Goal: Task Accomplishment & Management: Use online tool/utility

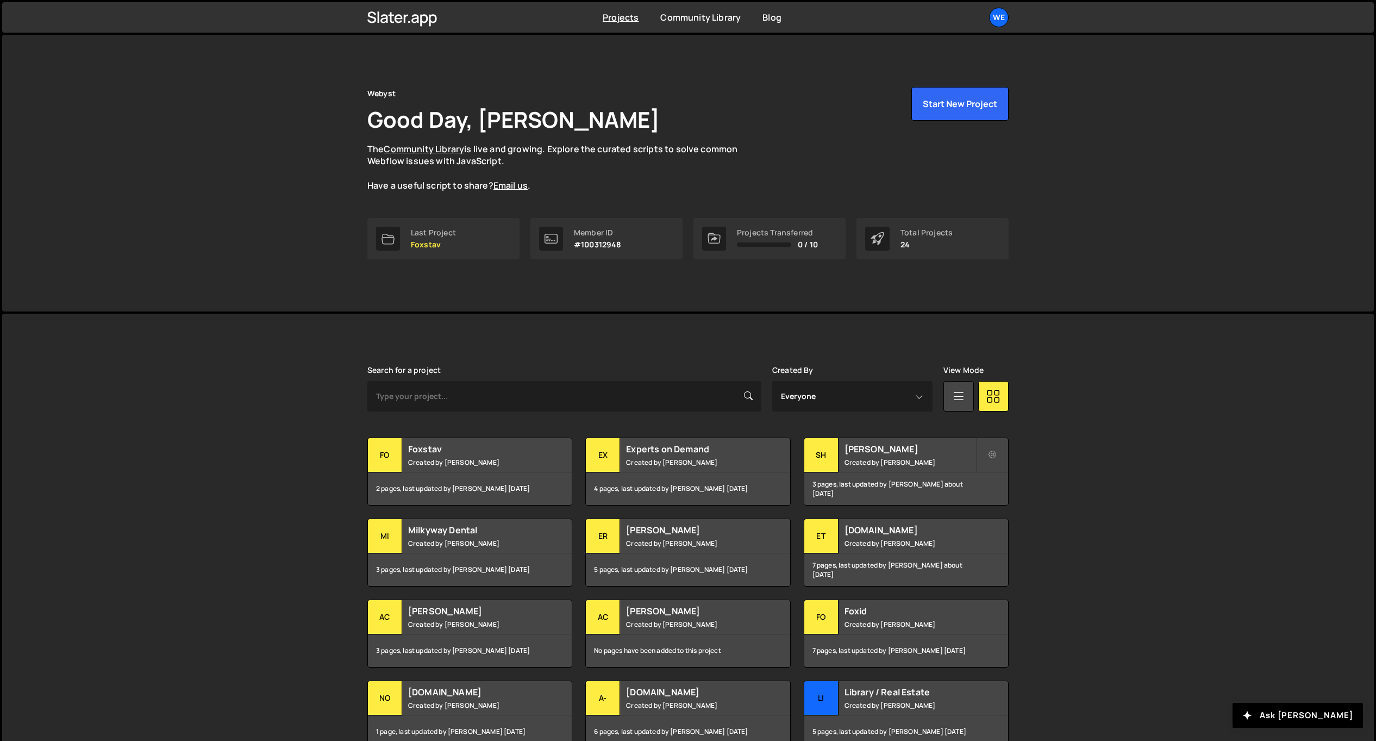
scroll to position [94, 0]
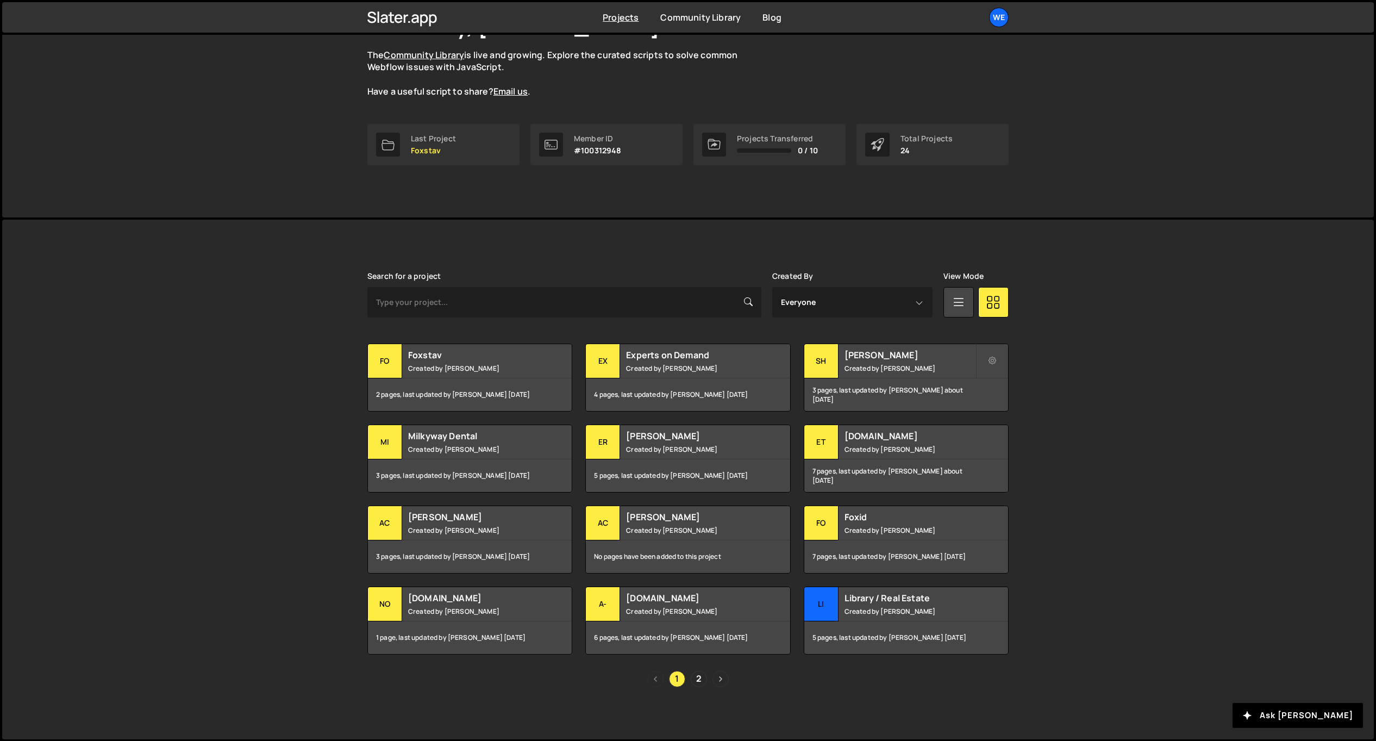
click at [720, 676] on icon "Next page" at bounding box center [720, 678] width 3 height 5
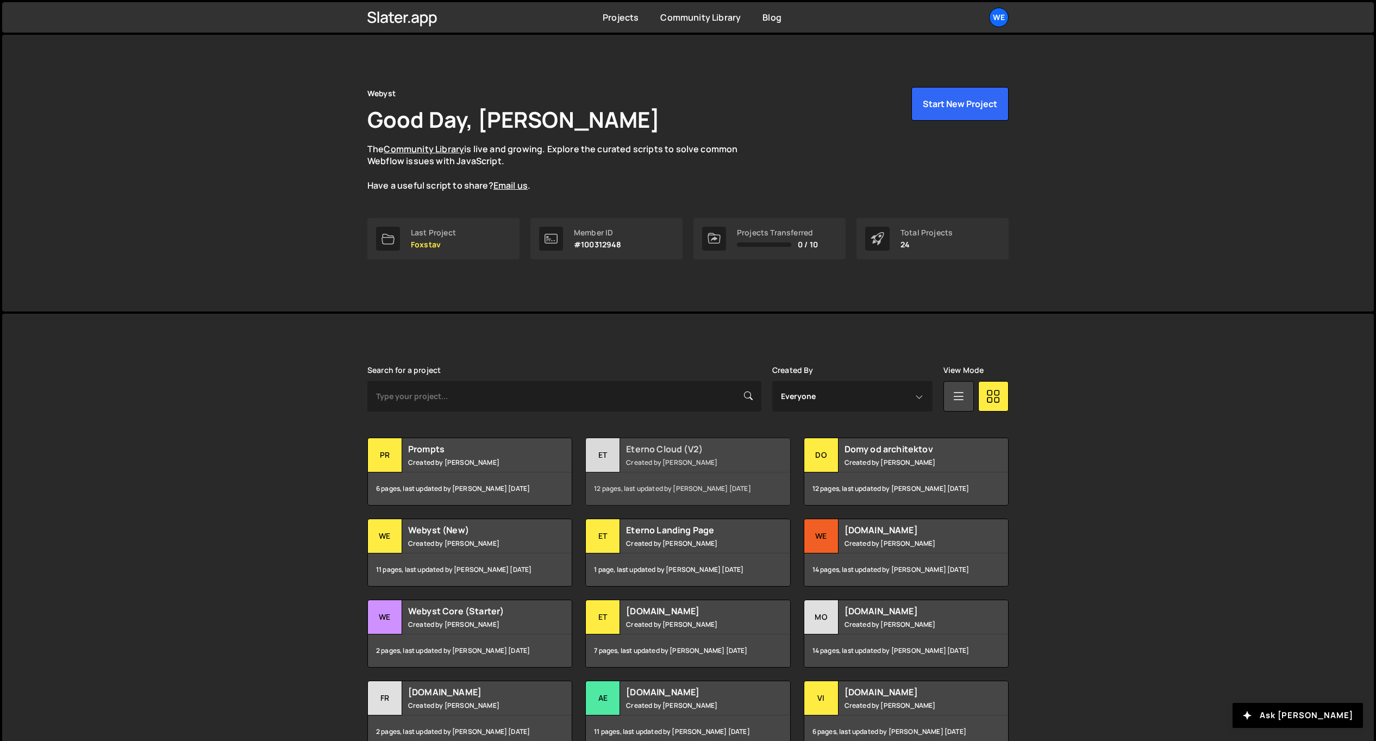
click at [714, 452] on h2 "Eterno Cloud (V2)" at bounding box center [691, 449] width 131 height 12
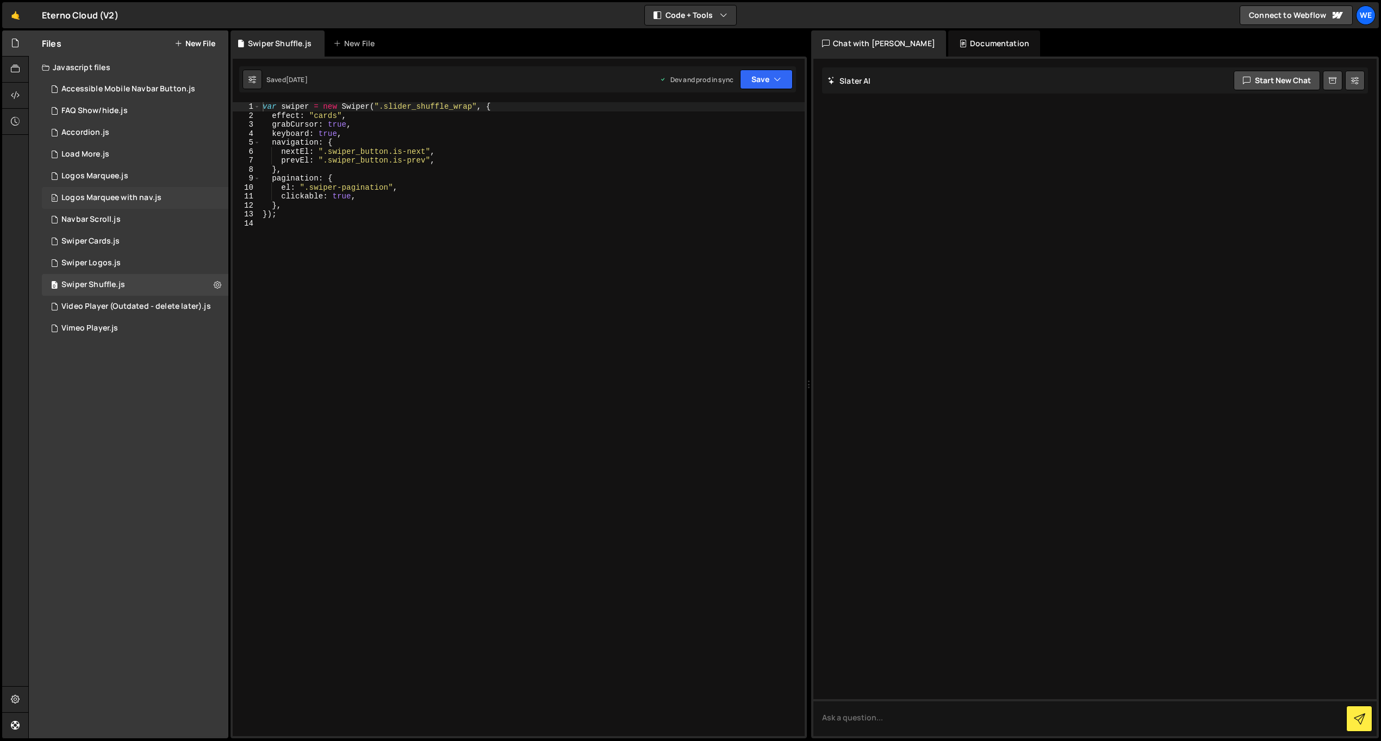
click at [158, 197] on div "Logos Marquee with nav.js" at bounding box center [111, 198] width 100 height 10
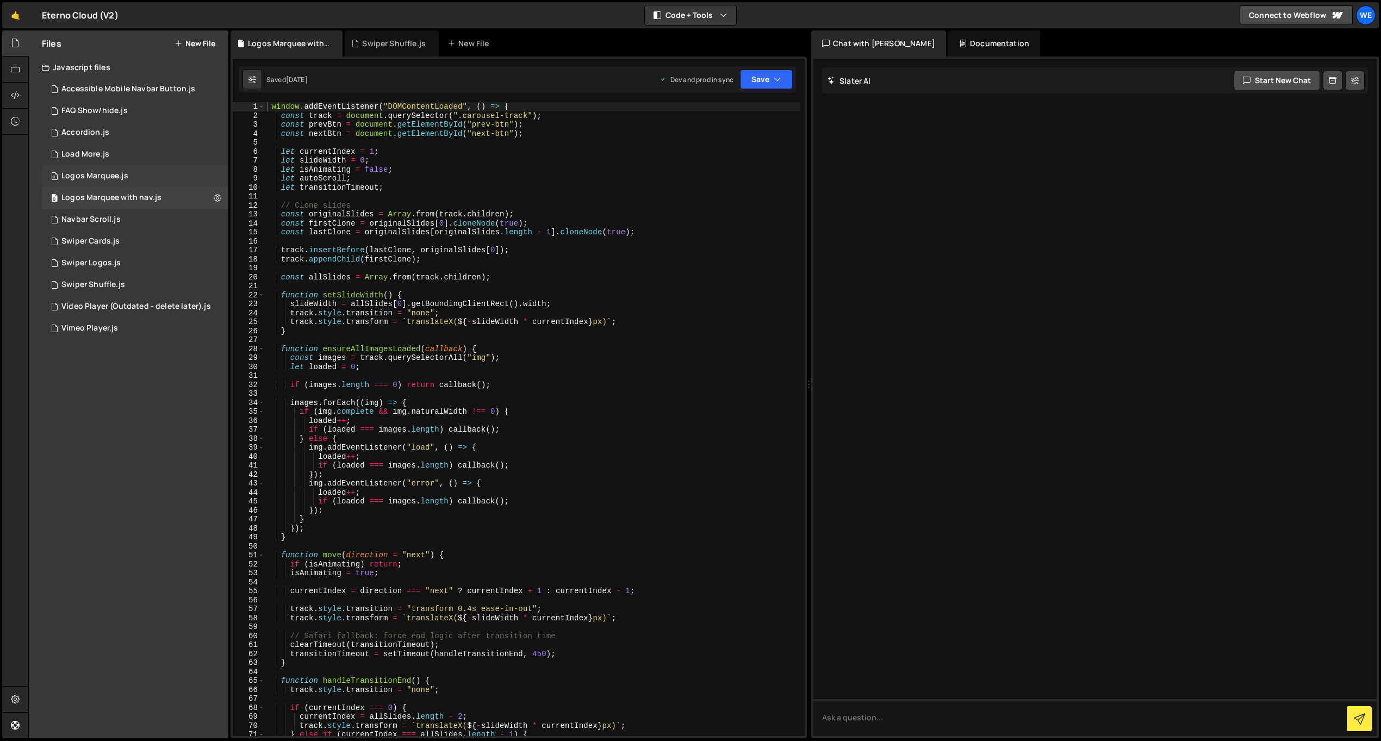
click at [144, 176] on div "0 Logos Marquee.js 0" at bounding box center [135, 176] width 186 height 22
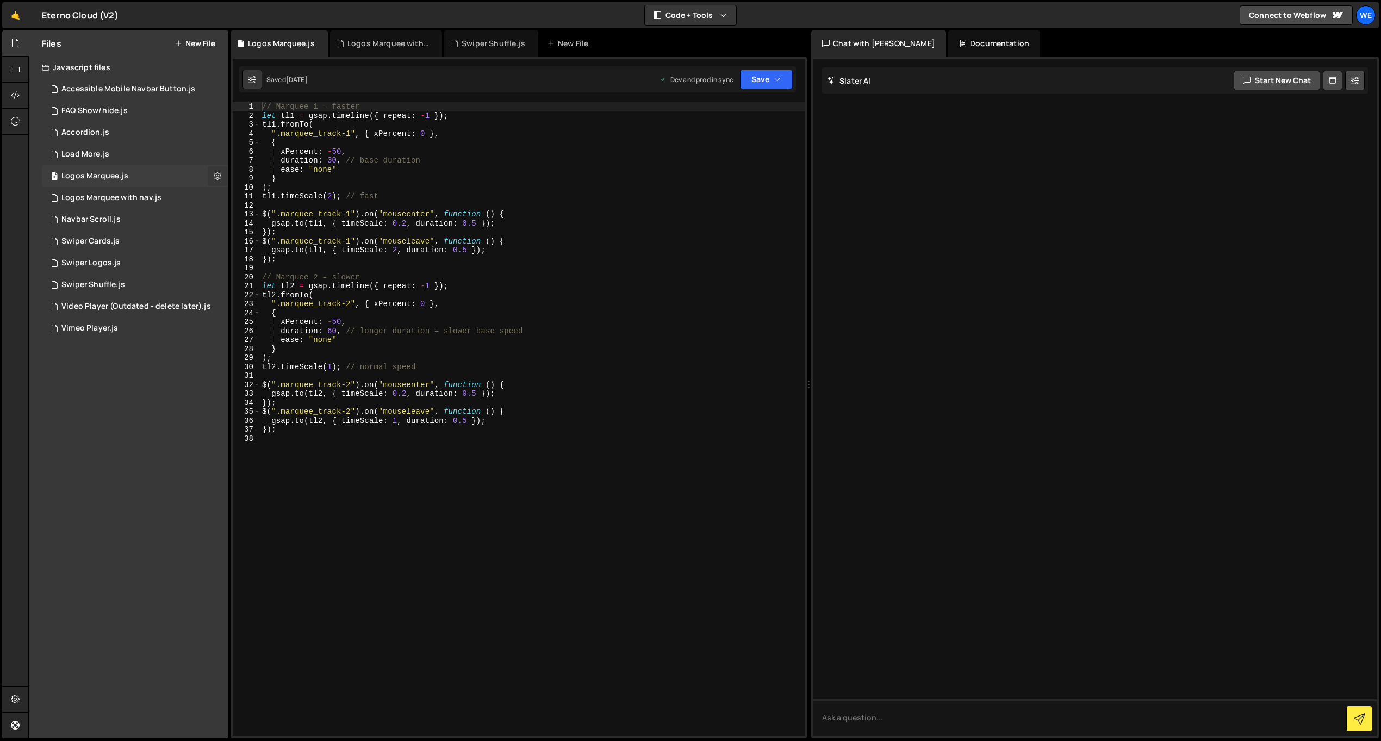
scroll to position [4, 0]
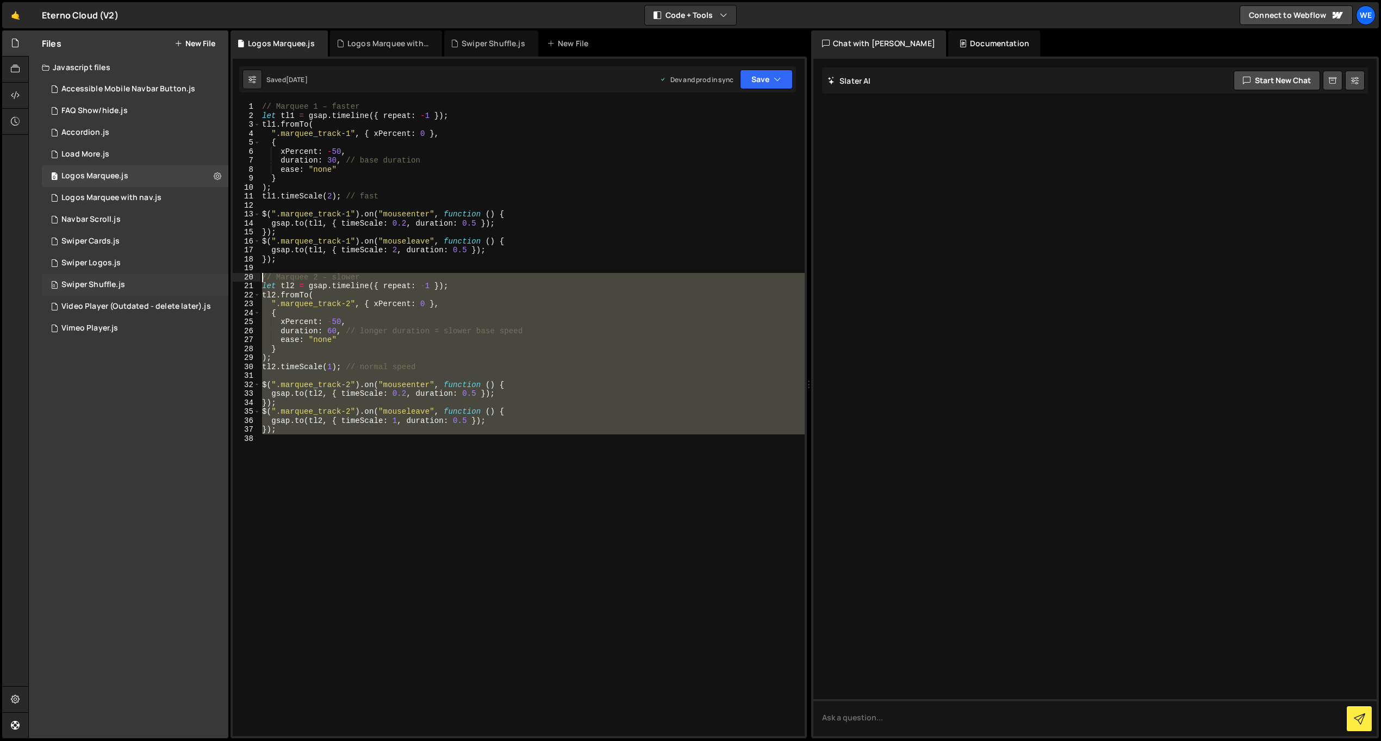
drag, startPoint x: 499, startPoint y: 495, endPoint x: 168, endPoint y: 277, distance: 396.3
click at [168, 277] on div "Files New File Javascript files 0 Accessible Mobile Navbar Button.js 0 0 FAQ Sh…" at bounding box center [704, 384] width 1352 height 708
type textarea "// Marquee 2 – slower let tl2 = gsap.timeline({ repeat: -1 });"
click at [486, 511] on div "// Marquee 1 – faster let tl1 = gsap . timeline ({ repeat : - 1 }) ; tl1 . from…" at bounding box center [532, 419] width 545 height 634
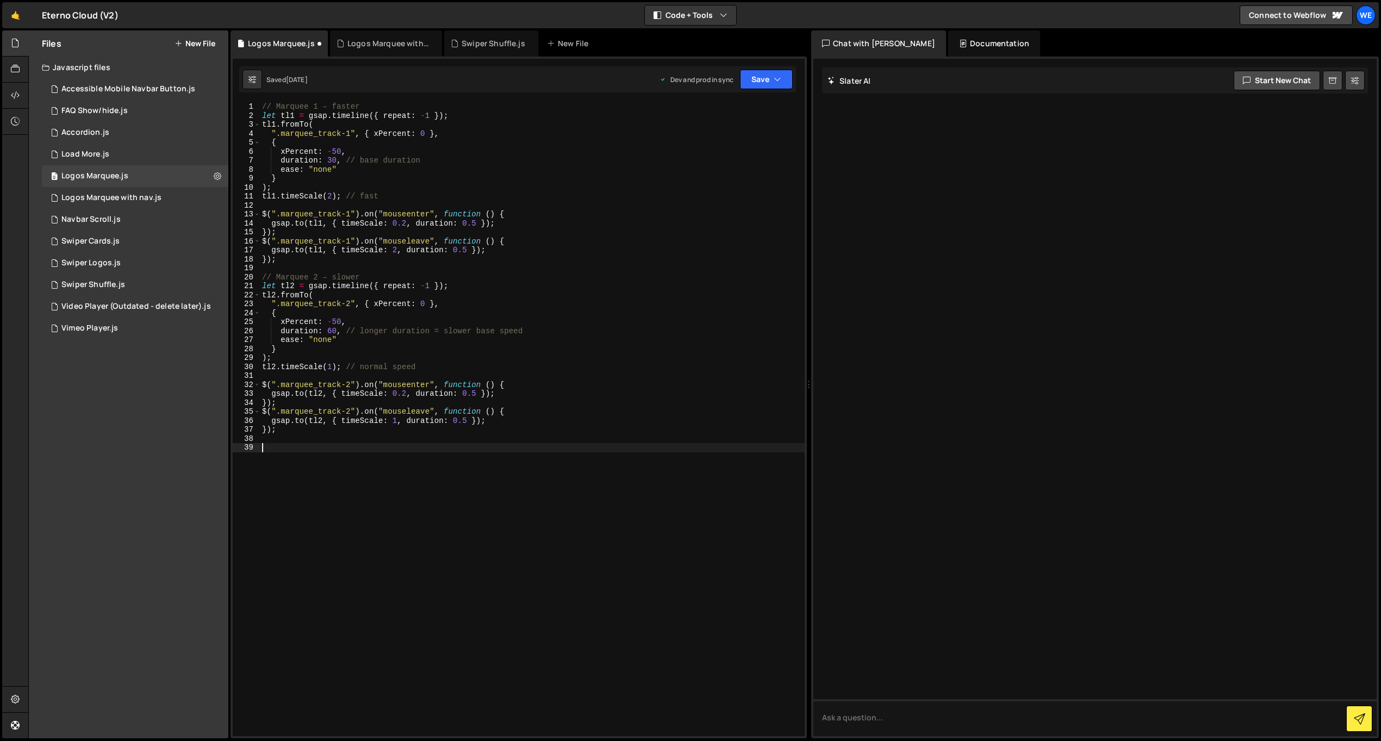
paste textarea "});"
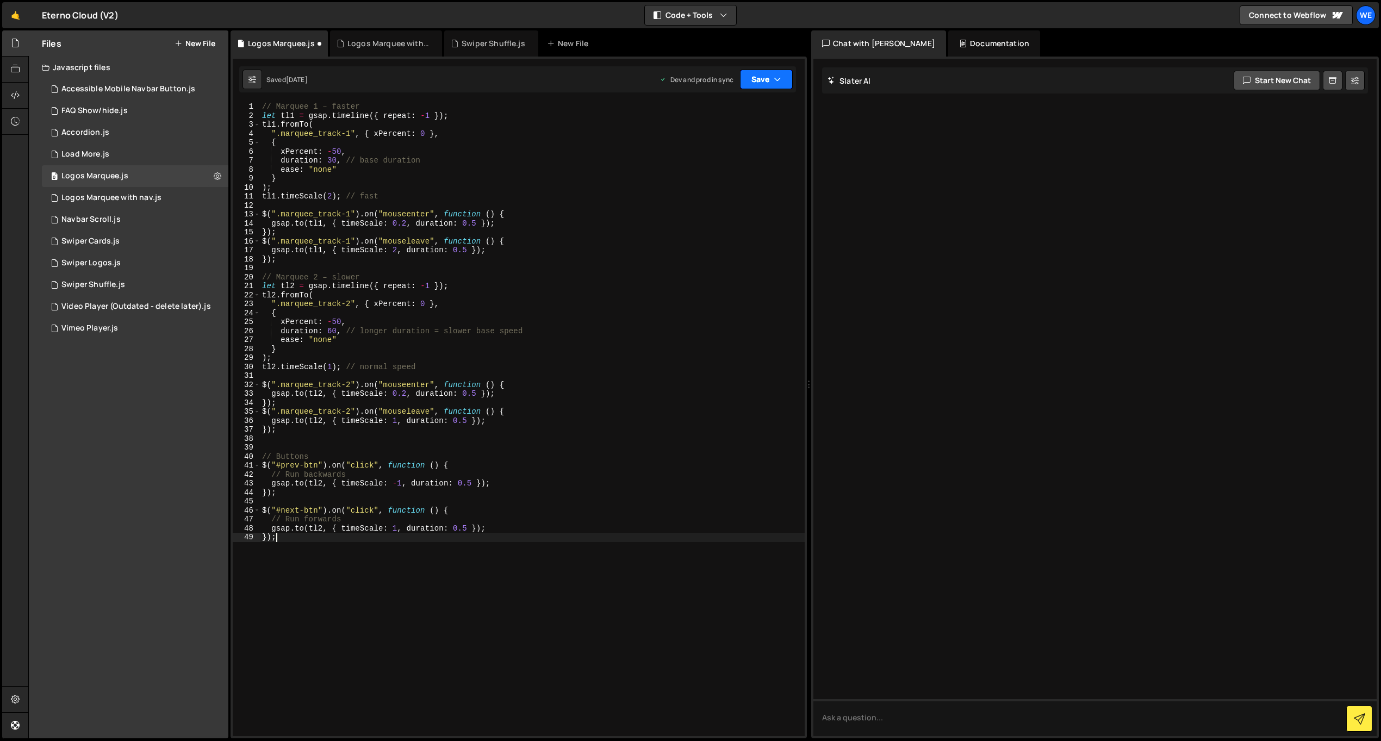
click at [755, 84] on button "Save" at bounding box center [766, 80] width 53 height 20
click at [733, 141] on div "Save to Production S" at bounding box center [729, 141] width 113 height 11
click at [764, 87] on button "Save" at bounding box center [766, 80] width 53 height 20
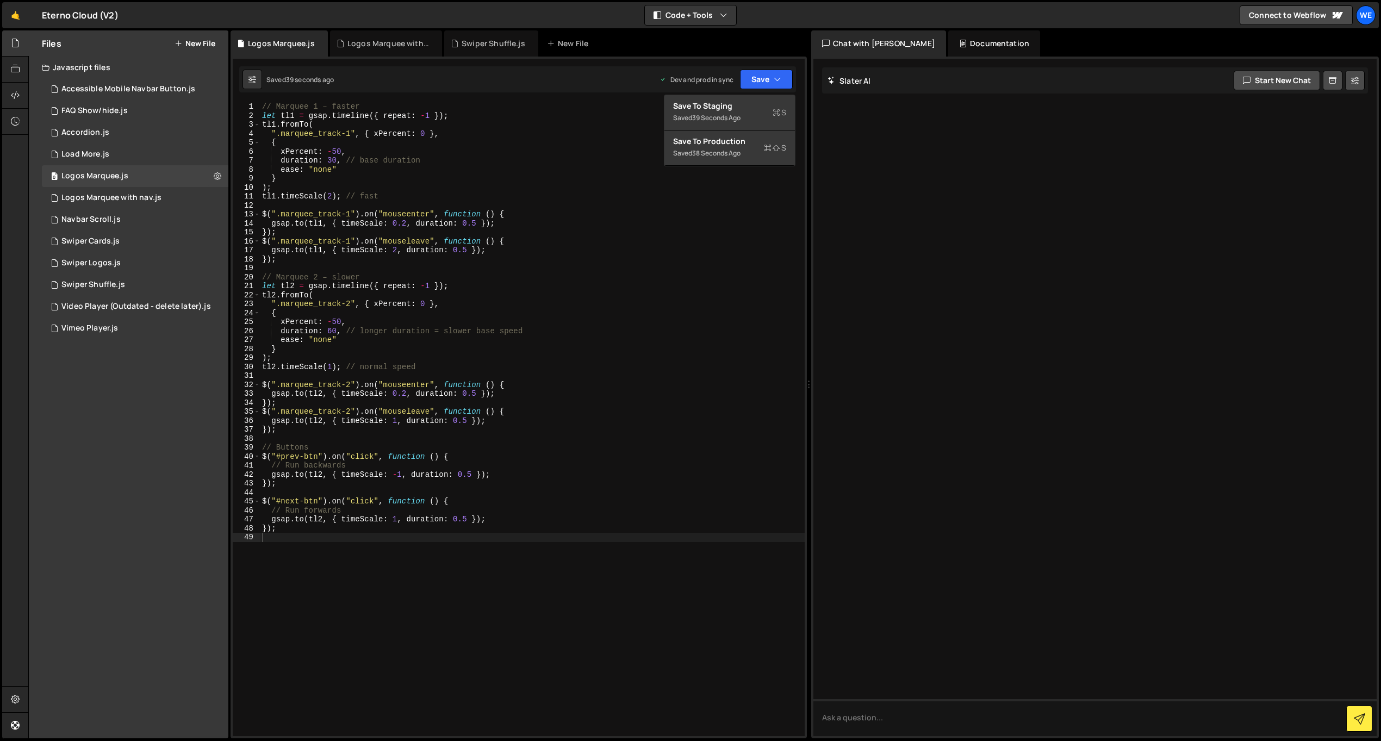
click at [973, 230] on div at bounding box center [1094, 397] width 563 height 677
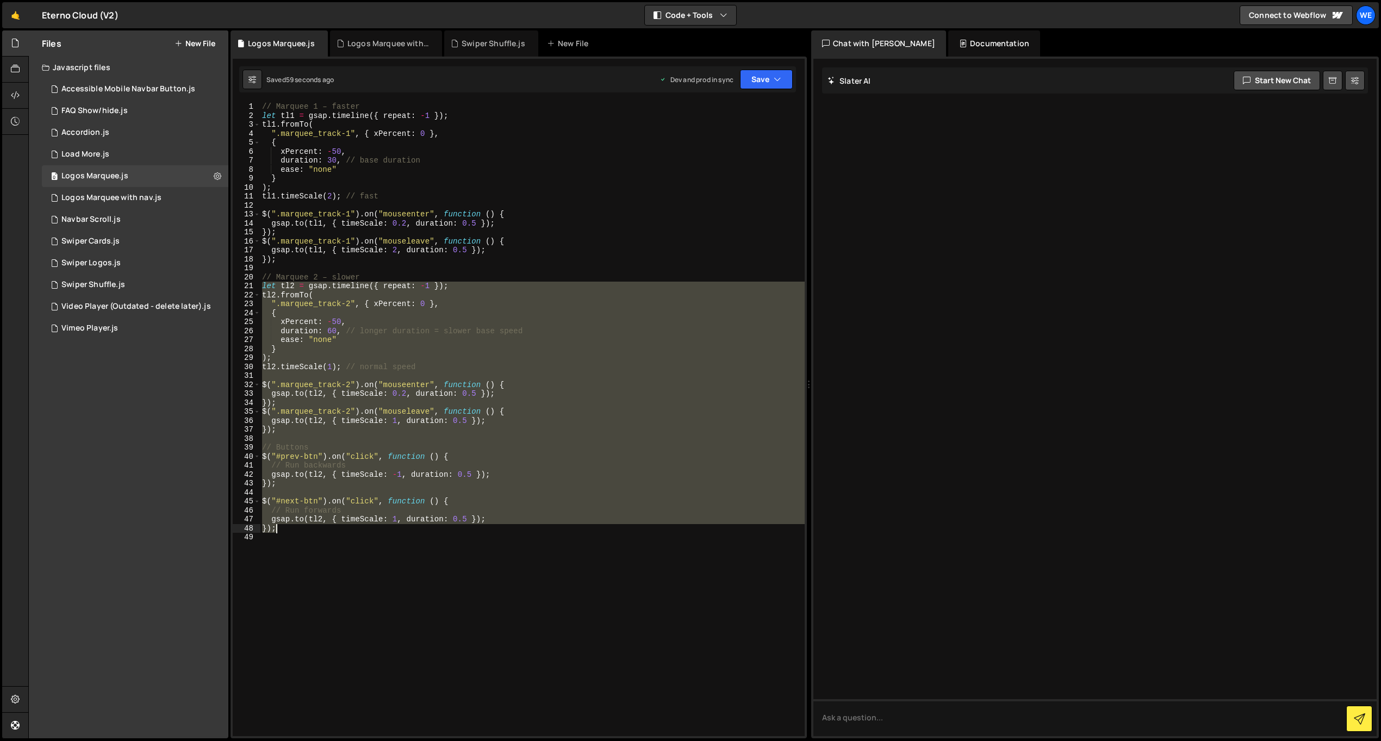
drag, startPoint x: 262, startPoint y: 285, endPoint x: 595, endPoint y: 533, distance: 415.6
click at [595, 533] on div "// Marquee 1 – faster let tl1 = gsap . timeline ({ repeat : - 1 }) ; tl1 . from…" at bounding box center [532, 428] width 545 height 652
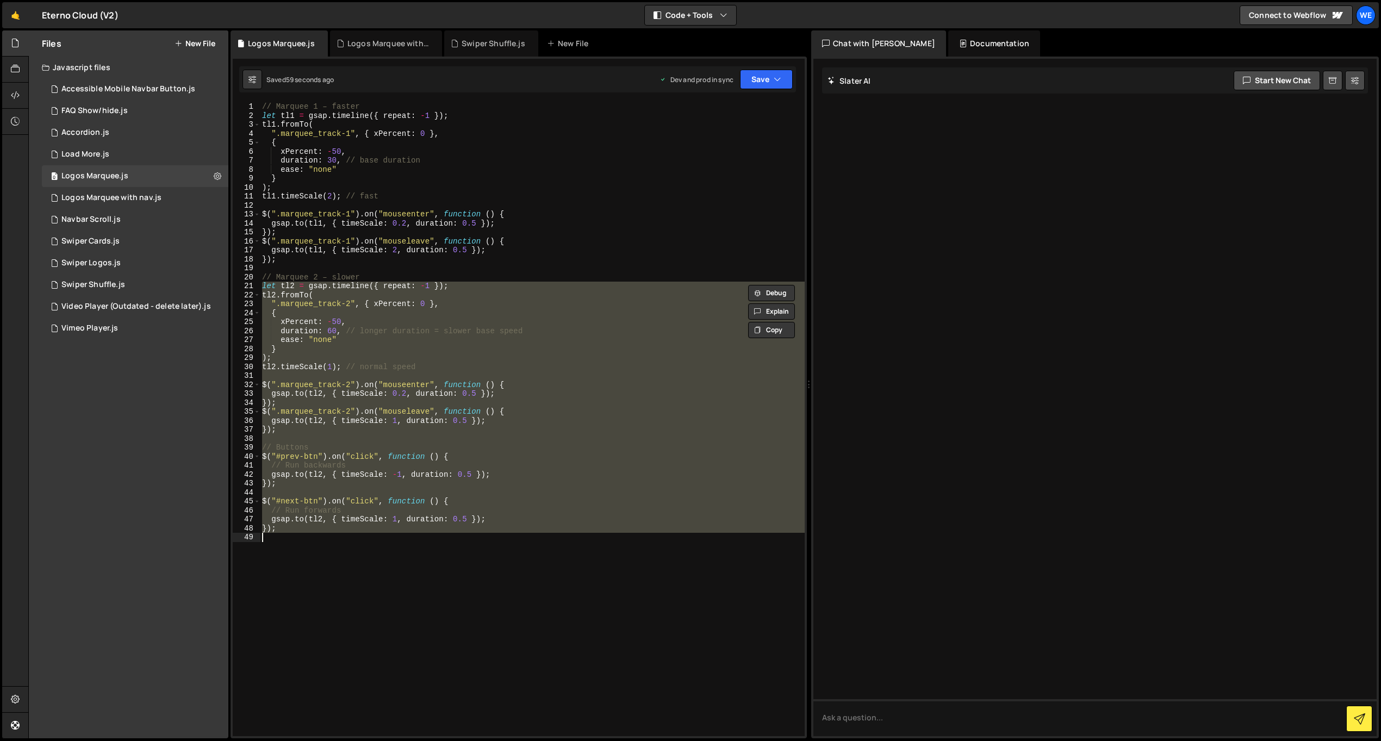
paste textarea
type textarea "});"
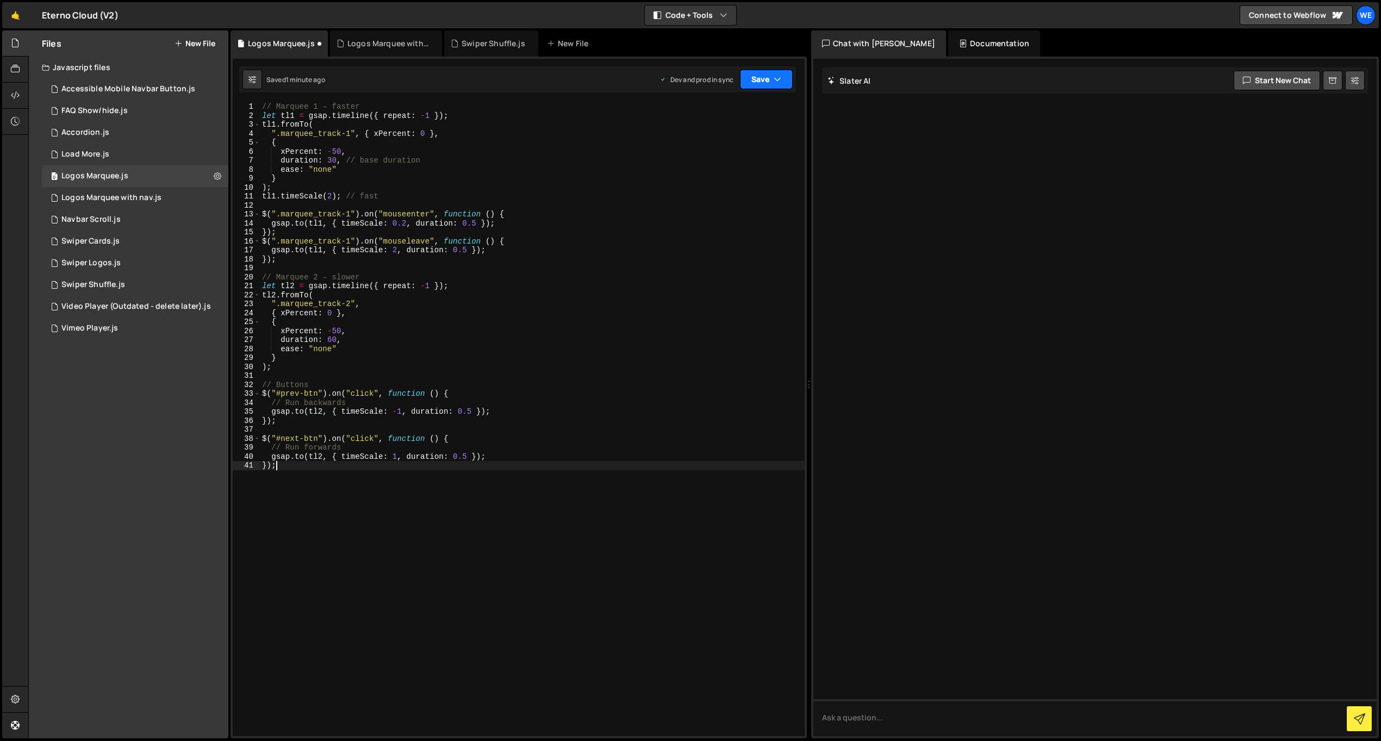
click at [763, 82] on button "Save" at bounding box center [766, 80] width 53 height 20
click at [745, 135] on button "Save to Production S Saved 1 minute ago" at bounding box center [729, 147] width 130 height 35
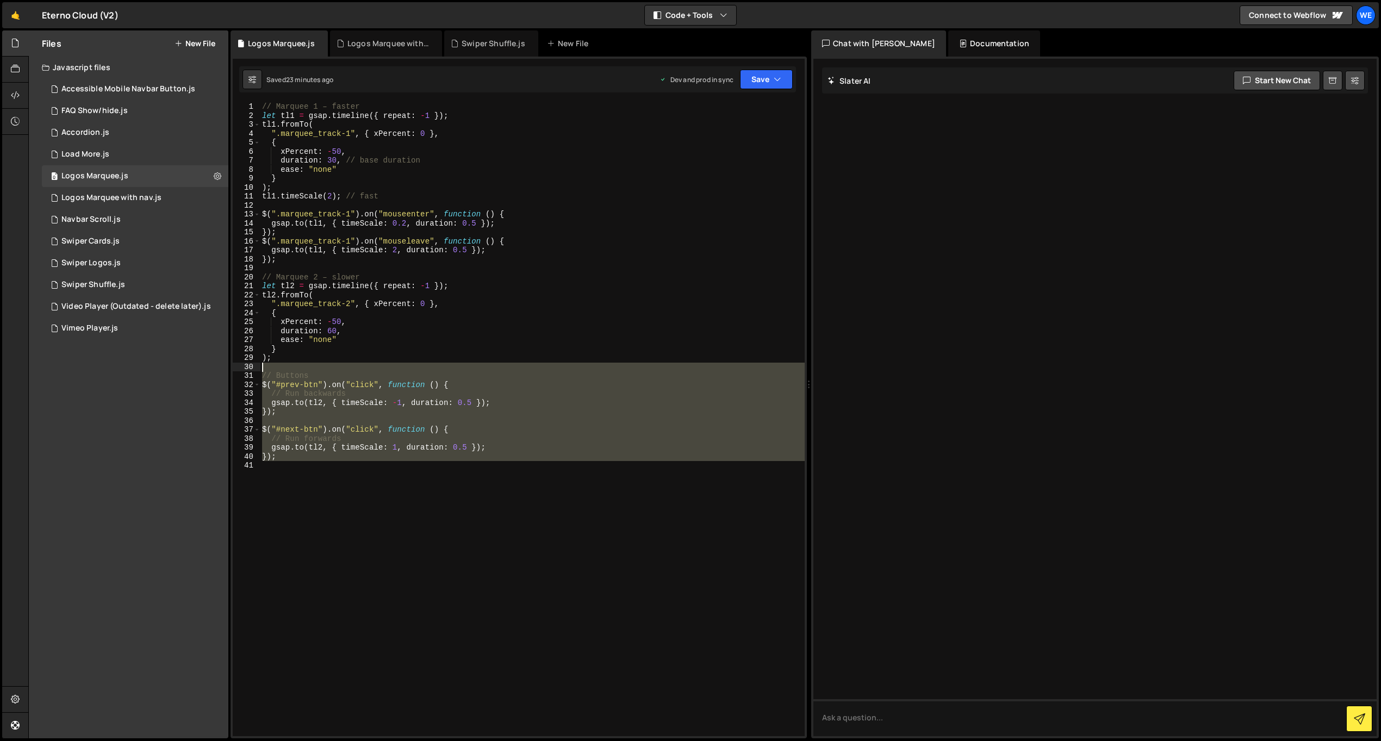
drag, startPoint x: 353, startPoint y: 472, endPoint x: 226, endPoint y: 373, distance: 160.7
click at [226, 373] on div "Files New File Javascript files 0 Accessible Mobile Navbar Button.js 0 0 FAQ Sh…" at bounding box center [704, 384] width 1352 height 708
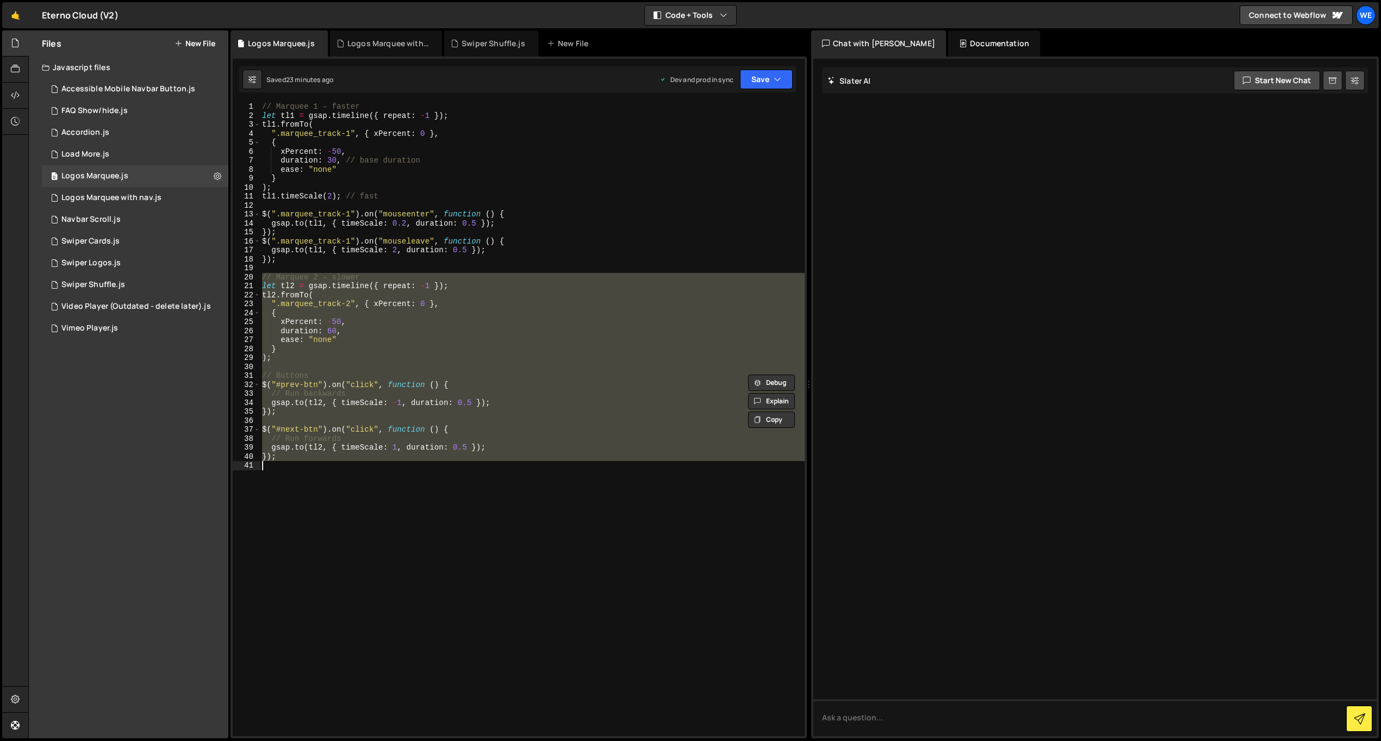
drag, startPoint x: 267, startPoint y: 279, endPoint x: 607, endPoint y: 515, distance: 413.6
click at [607, 515] on div "// Marquee 1 – faster let tl1 = gsap . timeline ({ repeat : - 1 }) ; tl1 . from…" at bounding box center [532, 428] width 545 height 652
type textarea "});"
paste textarea
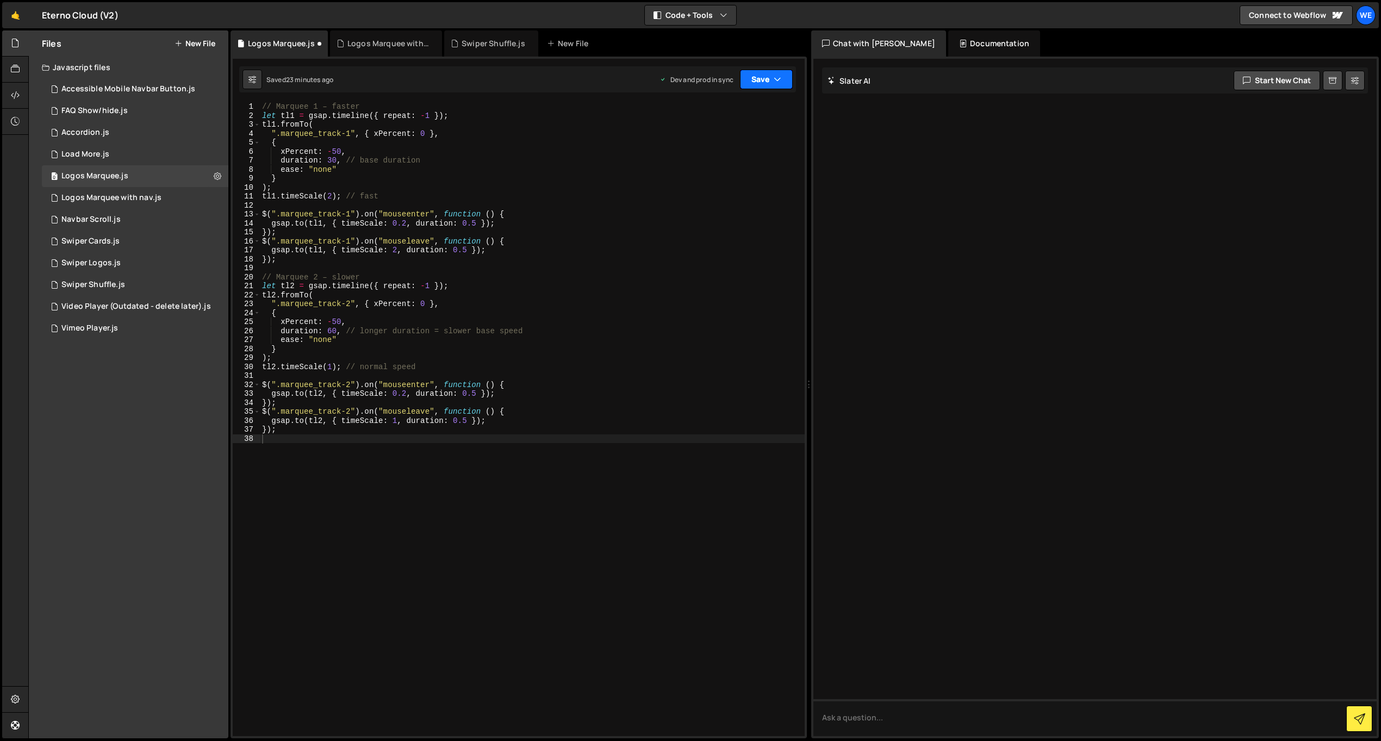
click at [769, 88] on button "Save" at bounding box center [766, 80] width 53 height 20
click at [731, 134] on button "Save to Production S Saved 23 minutes ago" at bounding box center [729, 147] width 130 height 35
click at [130, 195] on div "Logos Marquee with nav.js" at bounding box center [111, 198] width 100 height 10
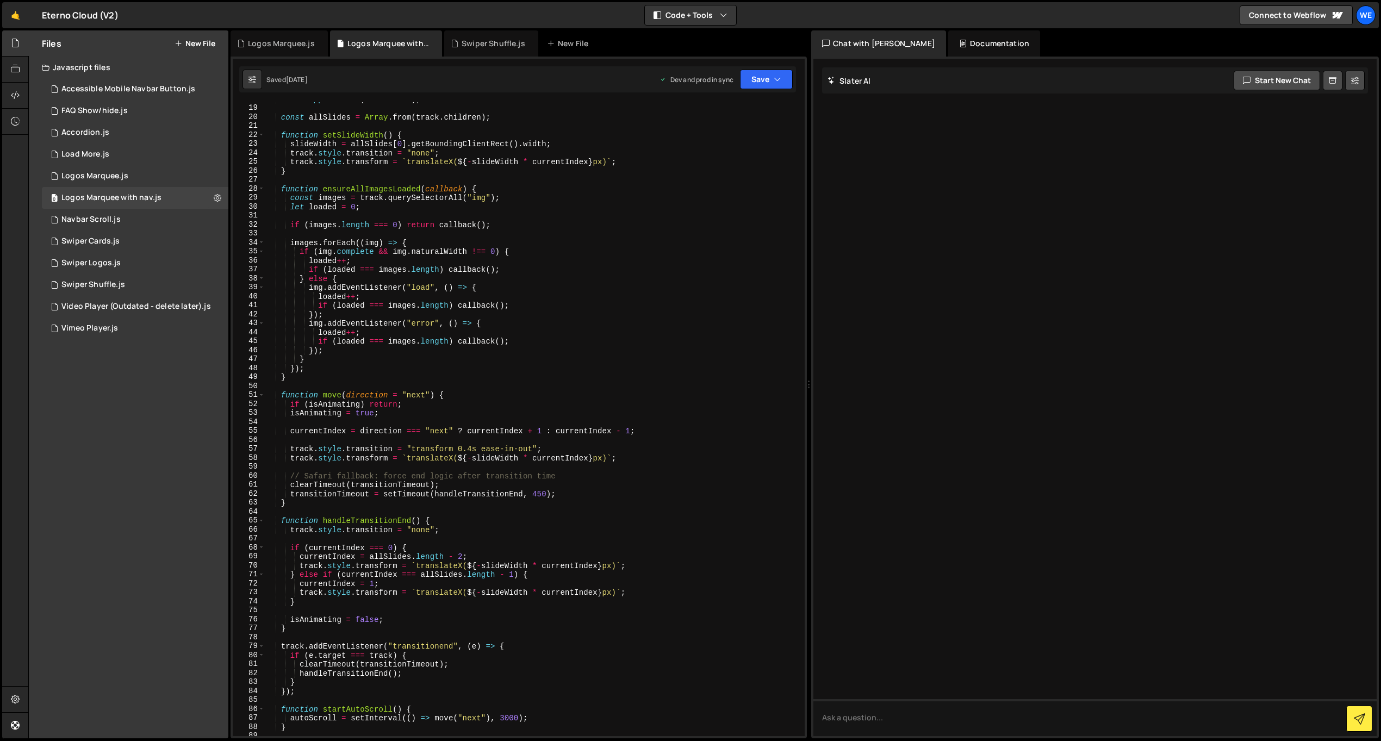
scroll to position [104, 0]
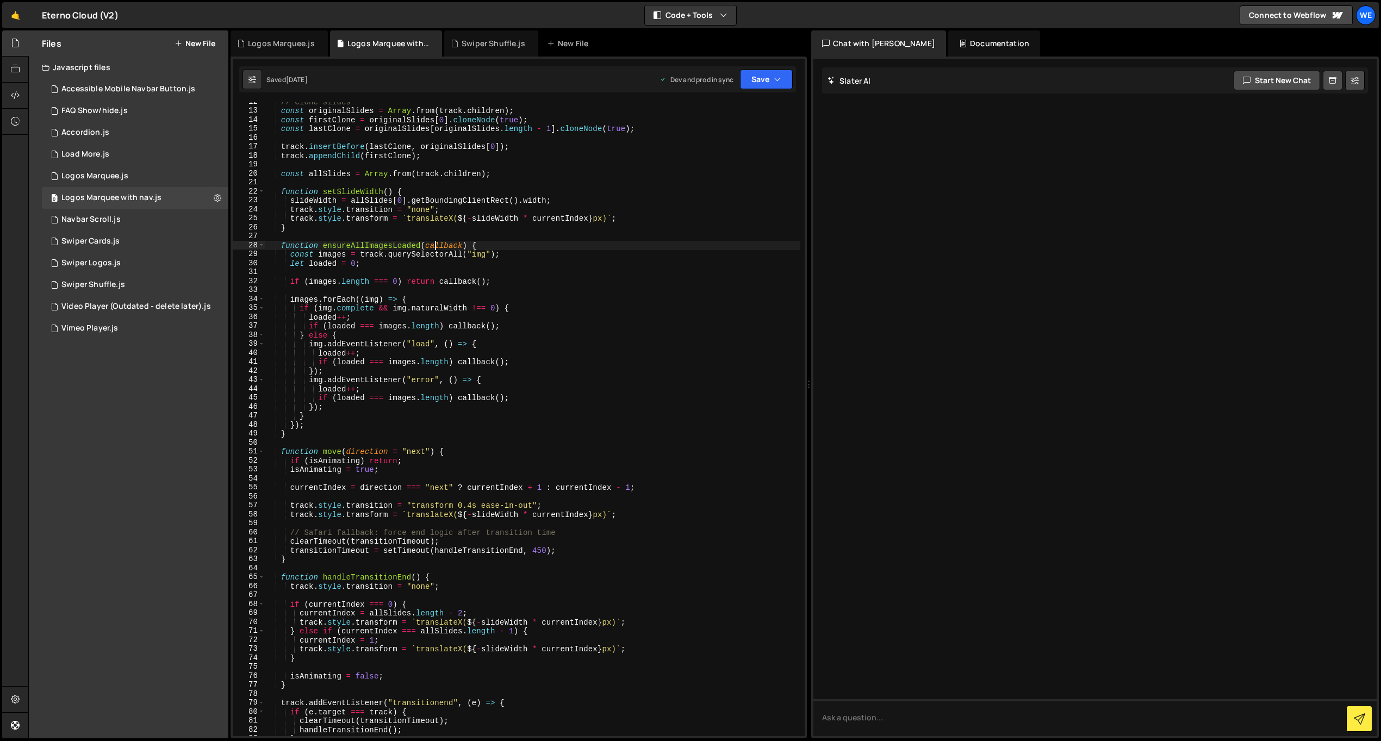
click at [434, 249] on div "// Clone slides const originalSlides = Array . from ( track . children ) ; cons…" at bounding box center [532, 423] width 535 height 652
click at [609, 263] on div "// Clone slides const originalSlides = Array . from ( track . children ) ; cons…" at bounding box center [532, 423] width 535 height 652
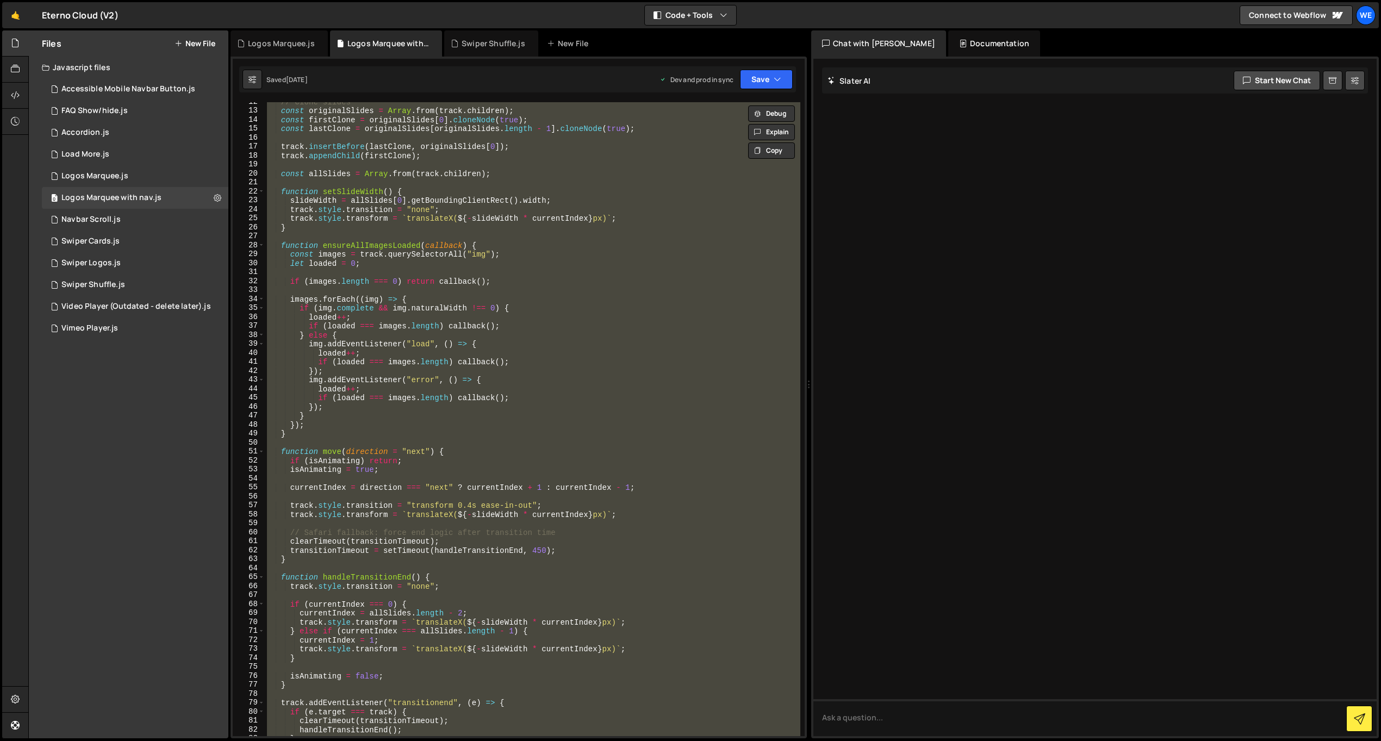
click at [931, 341] on div at bounding box center [1094, 397] width 563 height 677
click at [570, 216] on div "// Clone slides const originalSlides = Array . from ( track . children ) ; cons…" at bounding box center [532, 423] width 535 height 652
paste textarea "</script>"
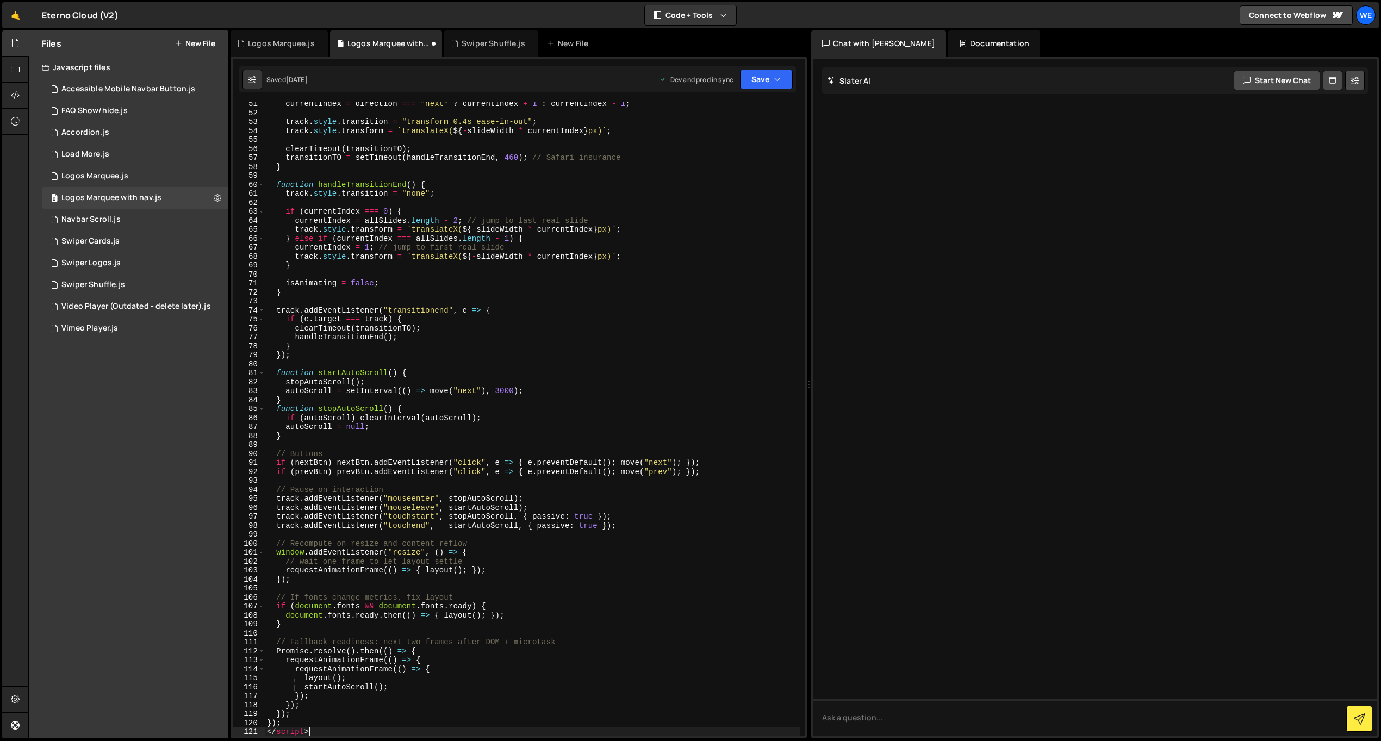
scroll to position [451, 0]
click at [773, 83] on icon "button" at bounding box center [777, 79] width 8 height 11
click at [742, 151] on div "Saved 3 months ago" at bounding box center [729, 153] width 113 height 13
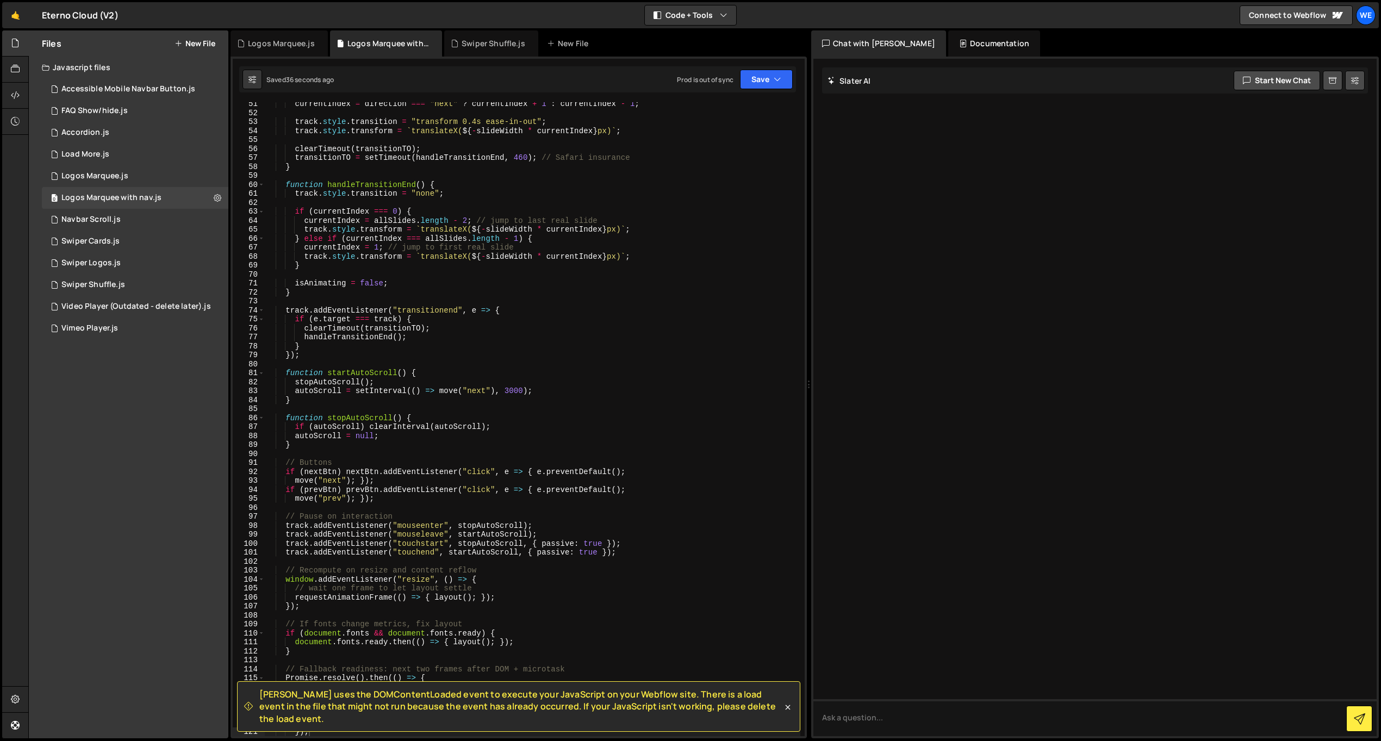
click at [403, 268] on div "currentIndex = direction === "next" ? currentIndex + 1 : currentIndex - 1 ; tra…" at bounding box center [532, 425] width 535 height 652
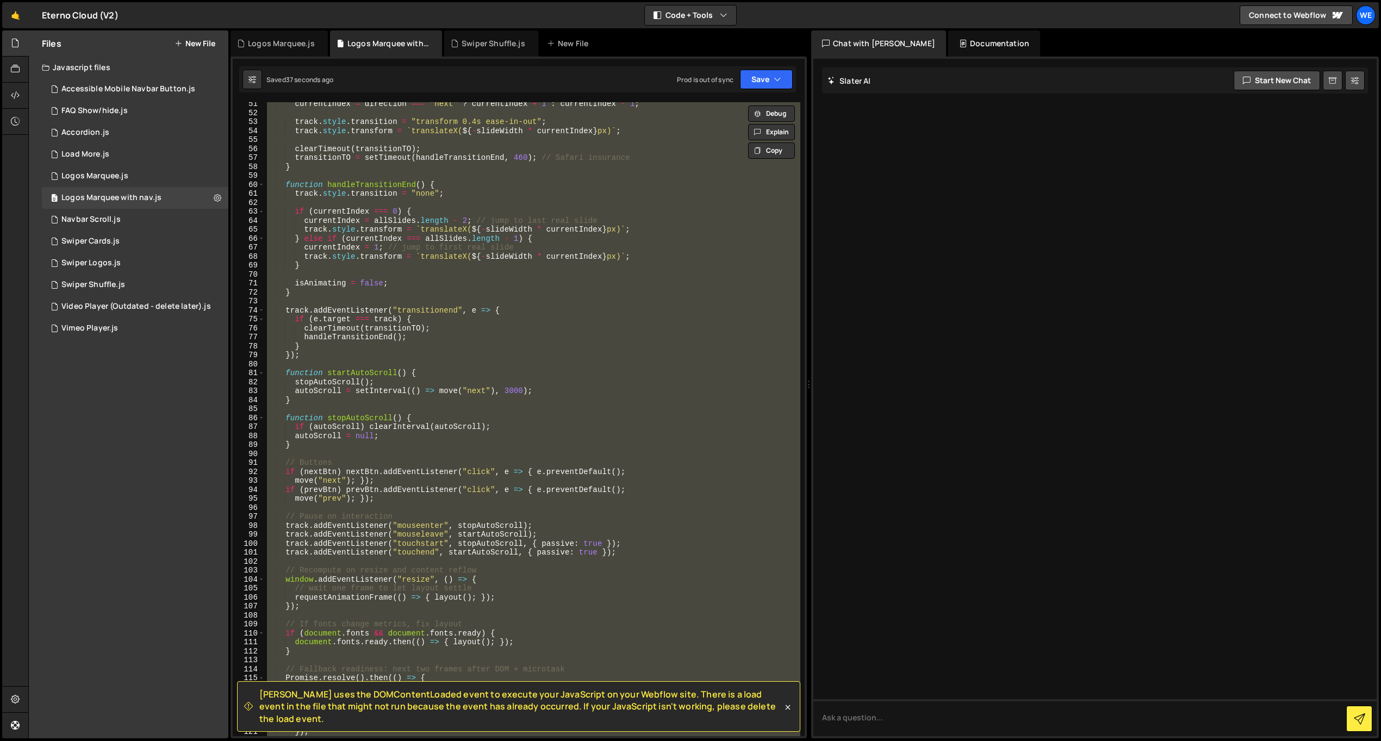
paste textarea "});"
type textarea "});"
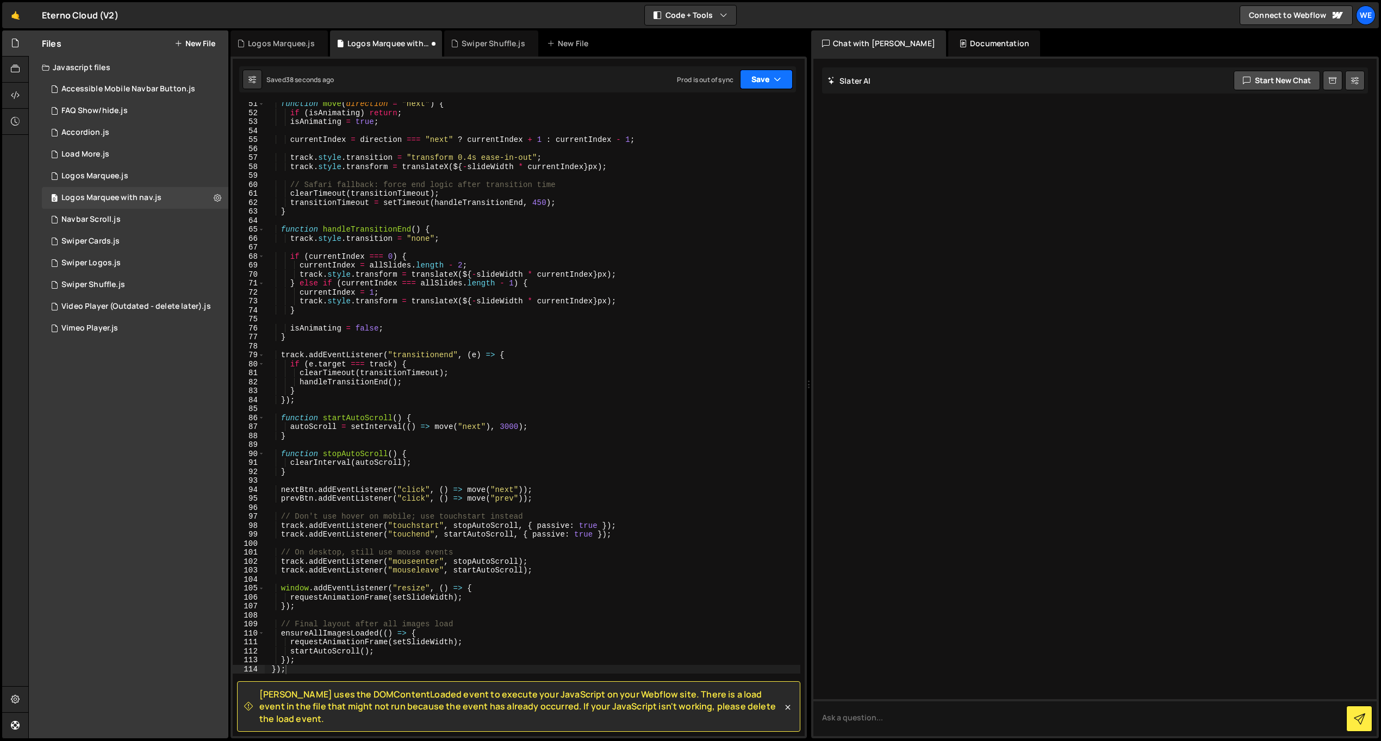
click at [753, 80] on button "Save" at bounding box center [766, 80] width 53 height 20
click at [750, 152] on div "Saved 3 months ago" at bounding box center [729, 153] width 113 height 13
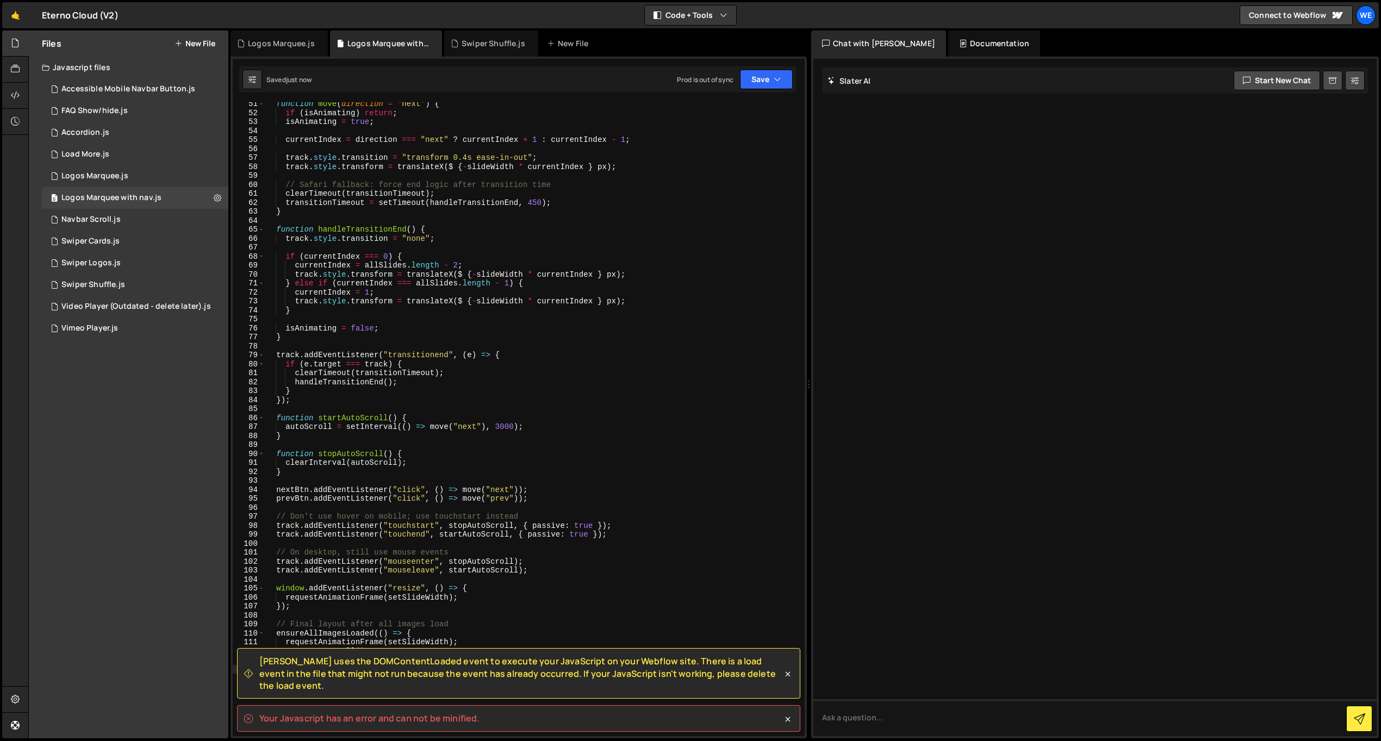
scroll to position [710, 0]
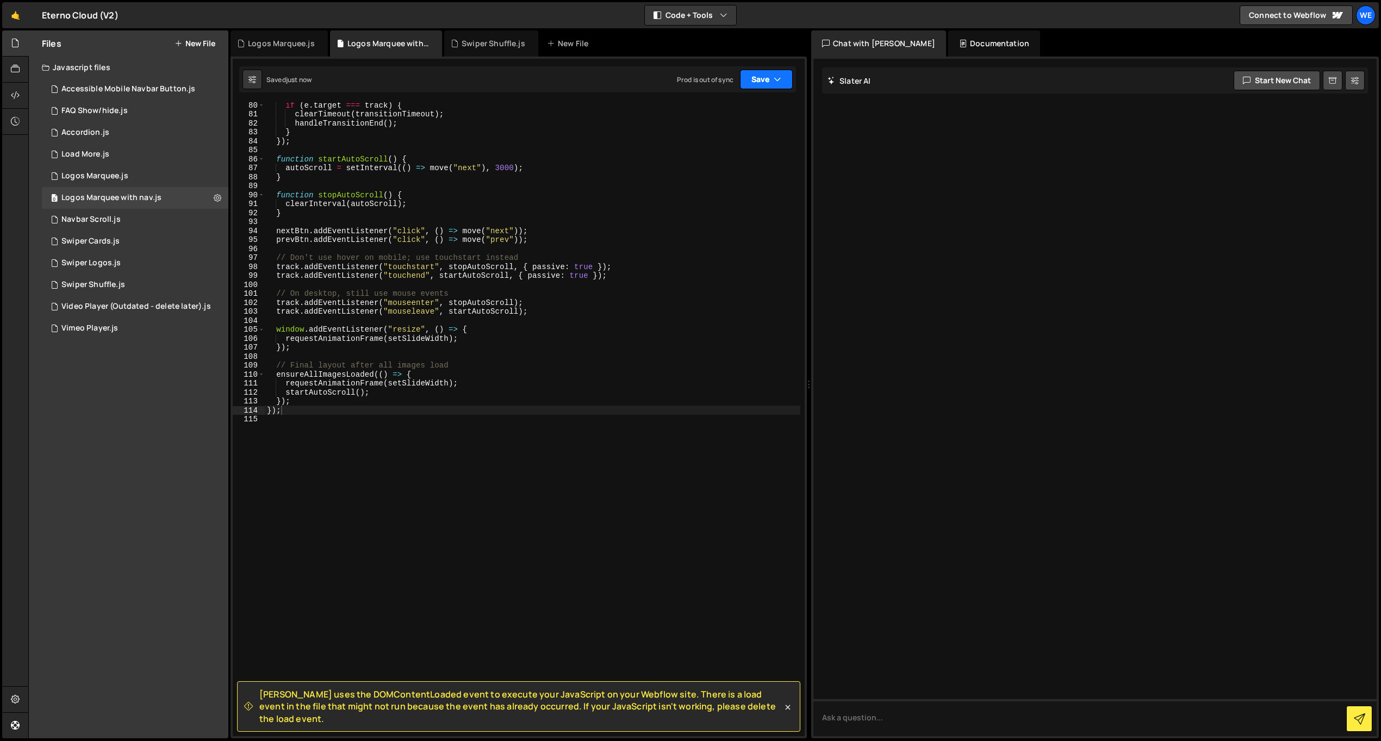
click at [764, 78] on button "Save" at bounding box center [766, 80] width 53 height 20
click at [741, 153] on div "Saved 3 months ago" at bounding box center [729, 153] width 113 height 13
click at [664, 217] on div "if ( e . target === track ) { clearTimeout ( transitionTimeout ) ; handleTransi…" at bounding box center [532, 427] width 535 height 652
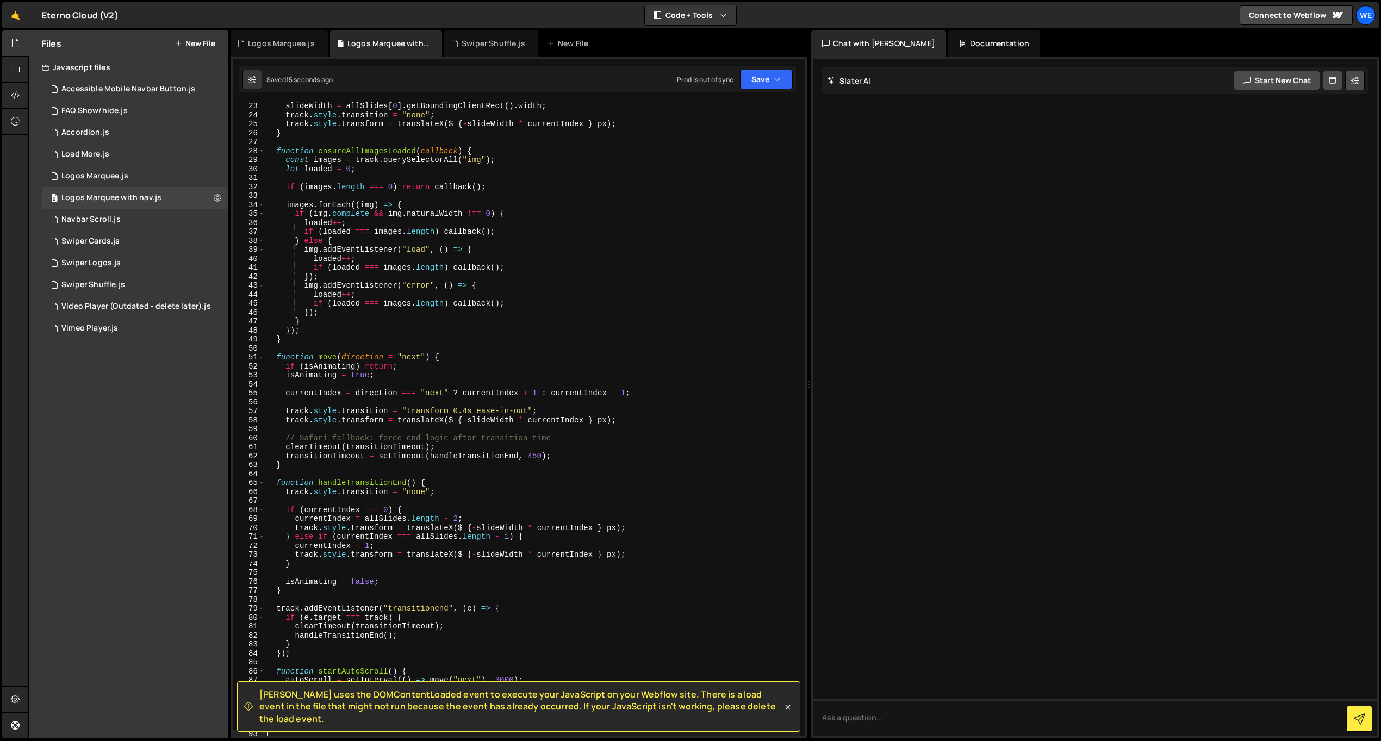
scroll to position [0, 0]
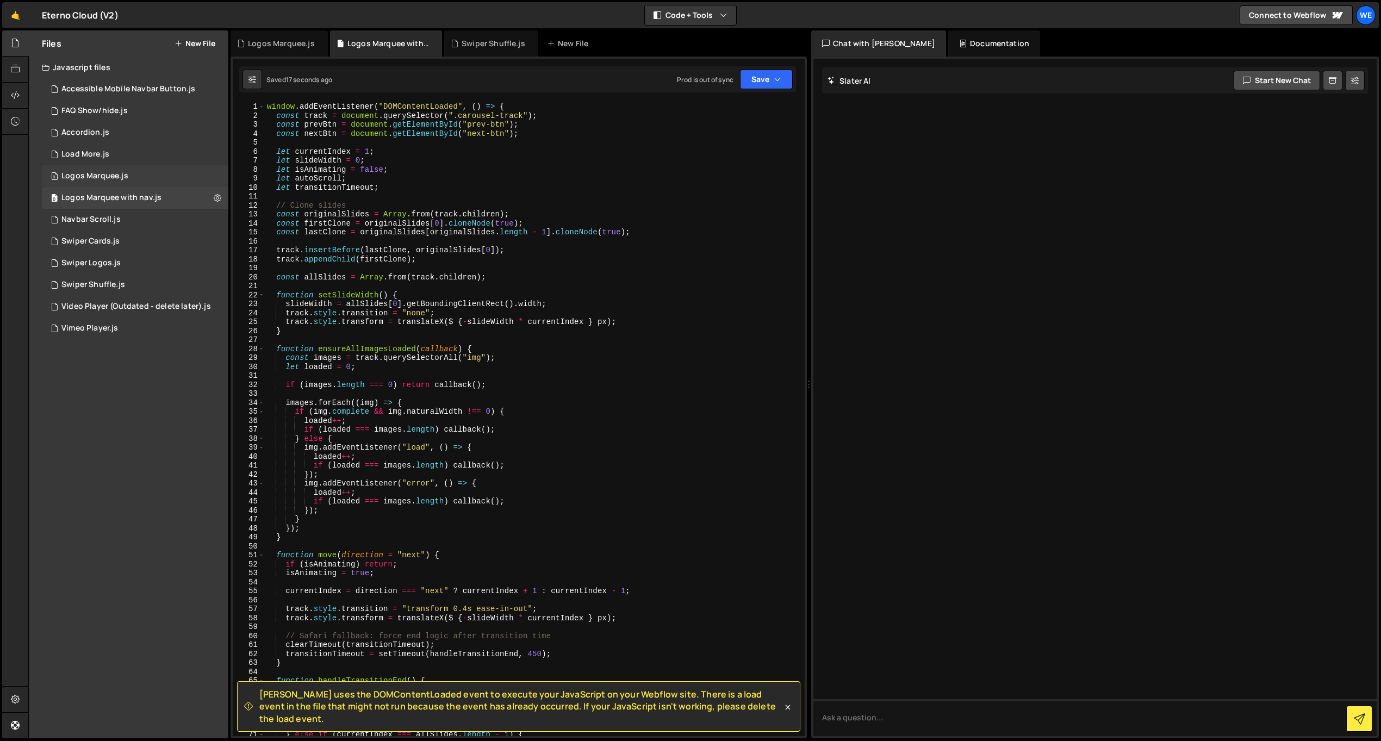
click at [128, 173] on div "0 Logos Marquee.js 0" at bounding box center [135, 176] width 186 height 22
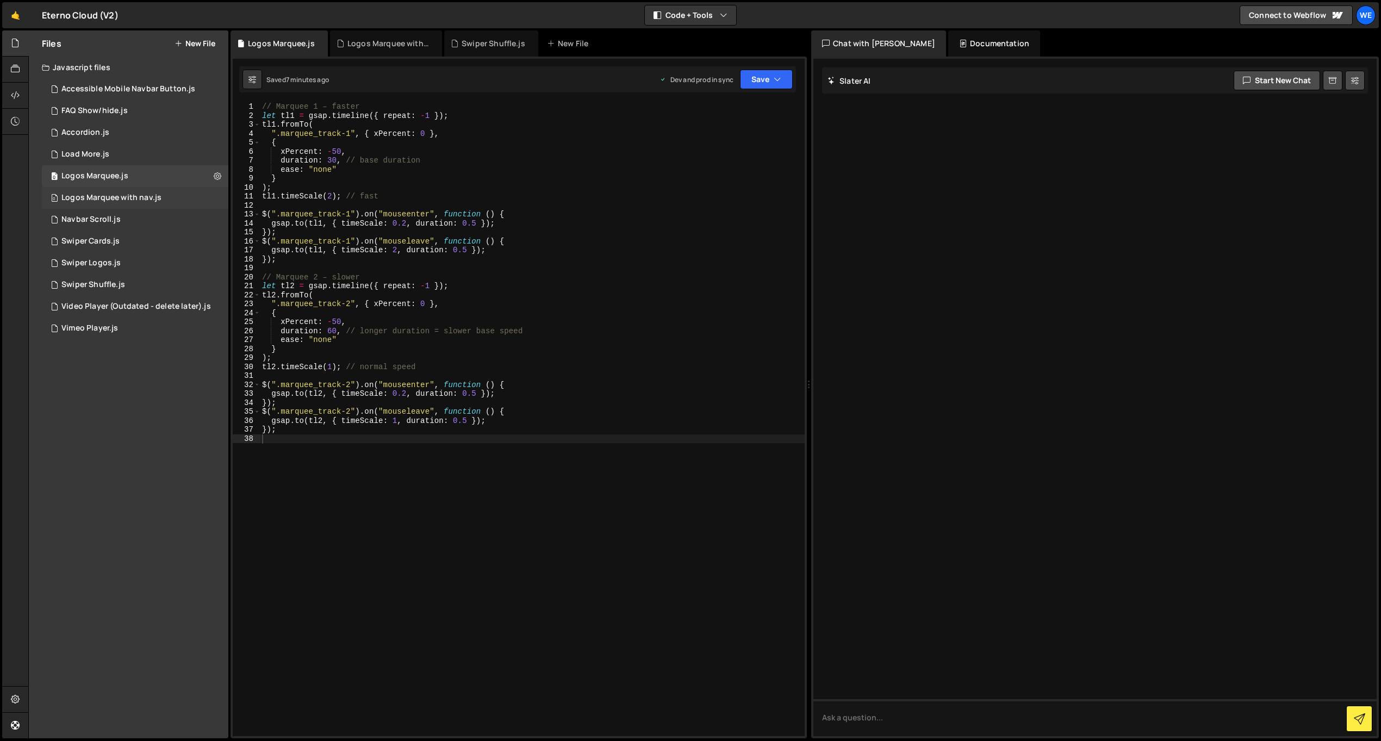
click at [135, 196] on div "Logos Marquee with nav.js" at bounding box center [111, 198] width 100 height 10
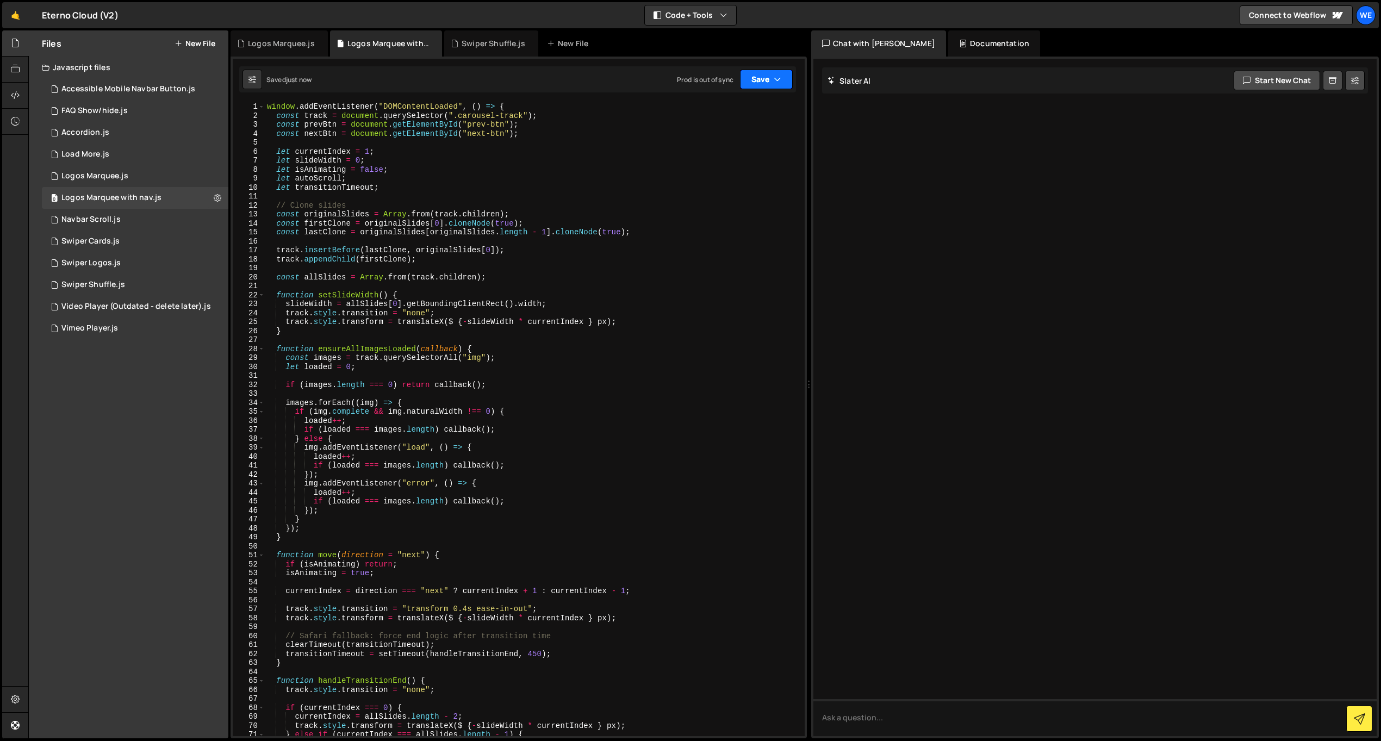
click at [766, 75] on button "Save" at bounding box center [766, 80] width 53 height 20
click at [732, 147] on div "Saved 3 months ago" at bounding box center [729, 153] width 113 height 13
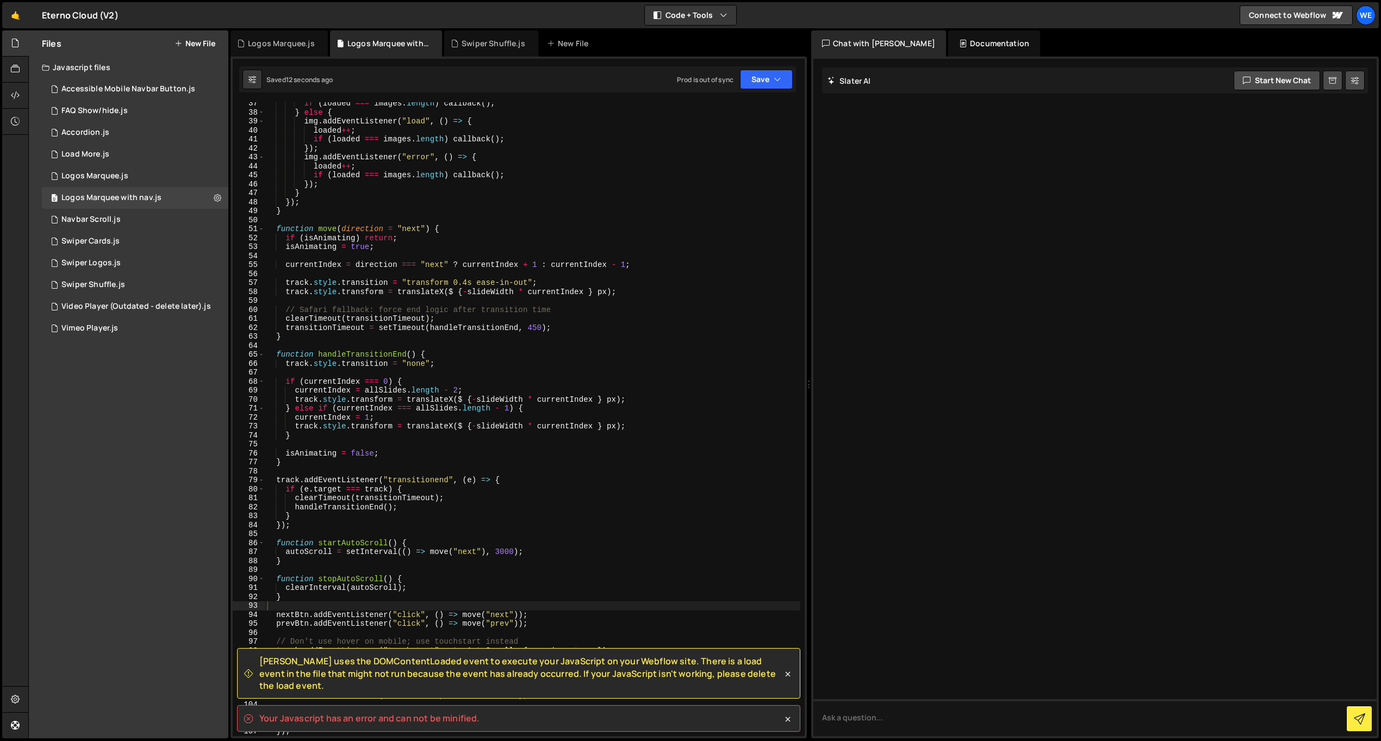
scroll to position [326, 0]
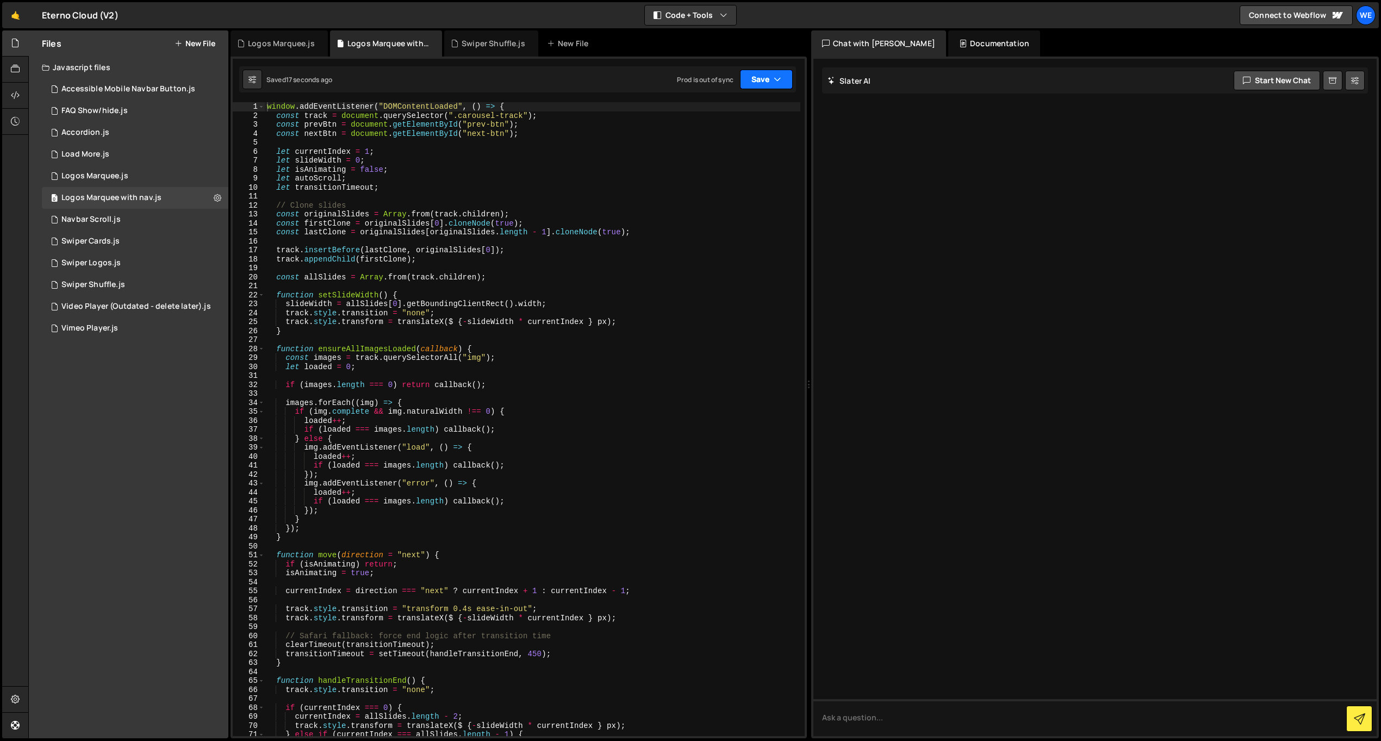
click at [788, 79] on button "Save" at bounding box center [766, 80] width 53 height 20
click at [712, 151] on div "3 months ago" at bounding box center [702, 152] width 21 height 9
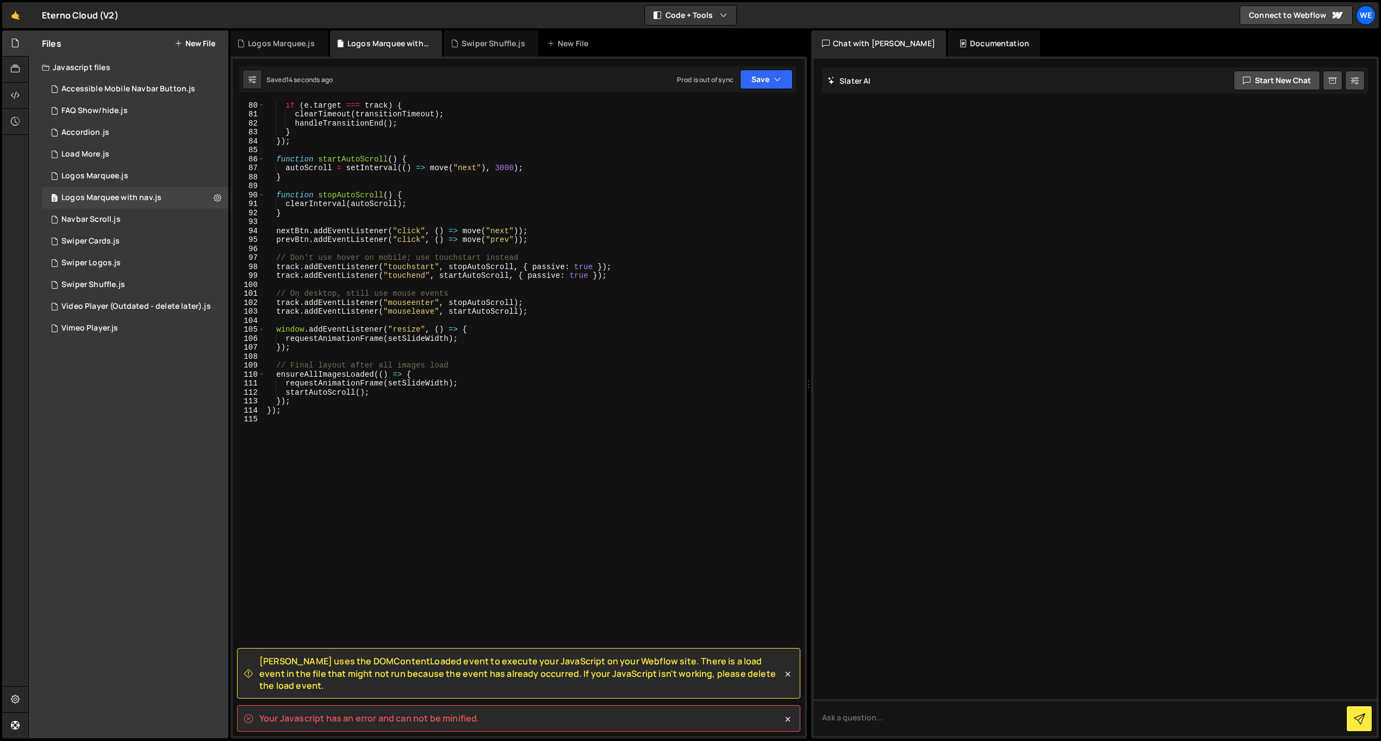
scroll to position [710, 0]
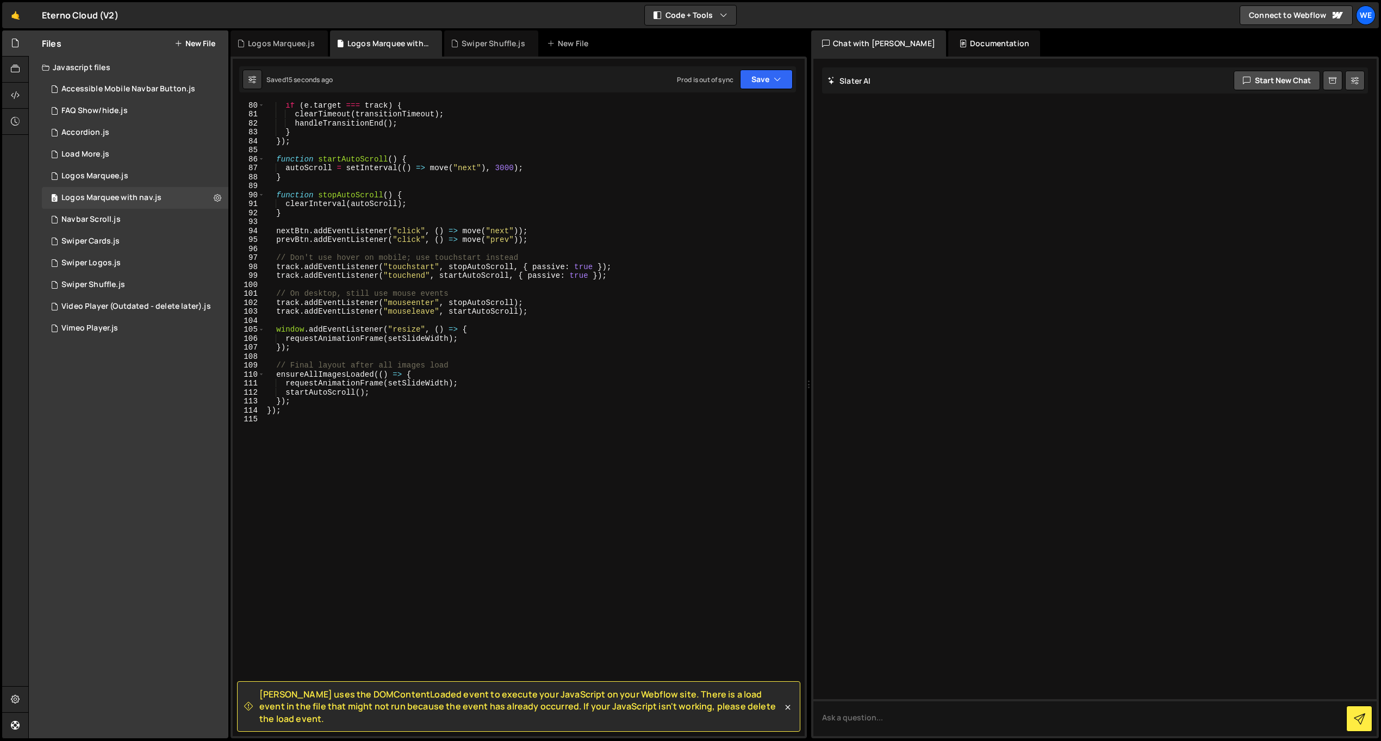
type textarea "});"
click at [398, 412] on div "if ( e . target === track ) { clearTimeout ( transitionTimeout ) ; handleTransi…" at bounding box center [532, 427] width 535 height 652
click at [430, 43] on icon at bounding box center [434, 43] width 8 height 11
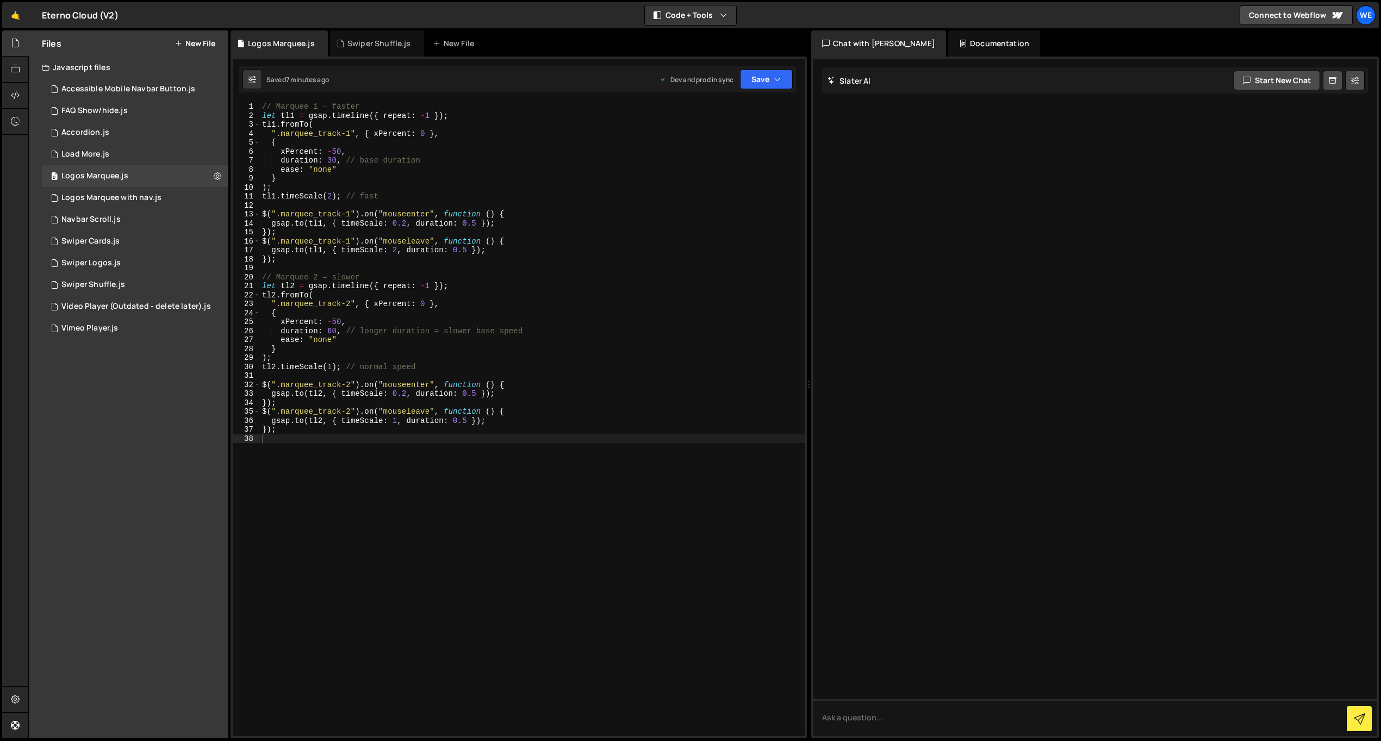
click at [433, 43] on icon at bounding box center [437, 43] width 8 height 11
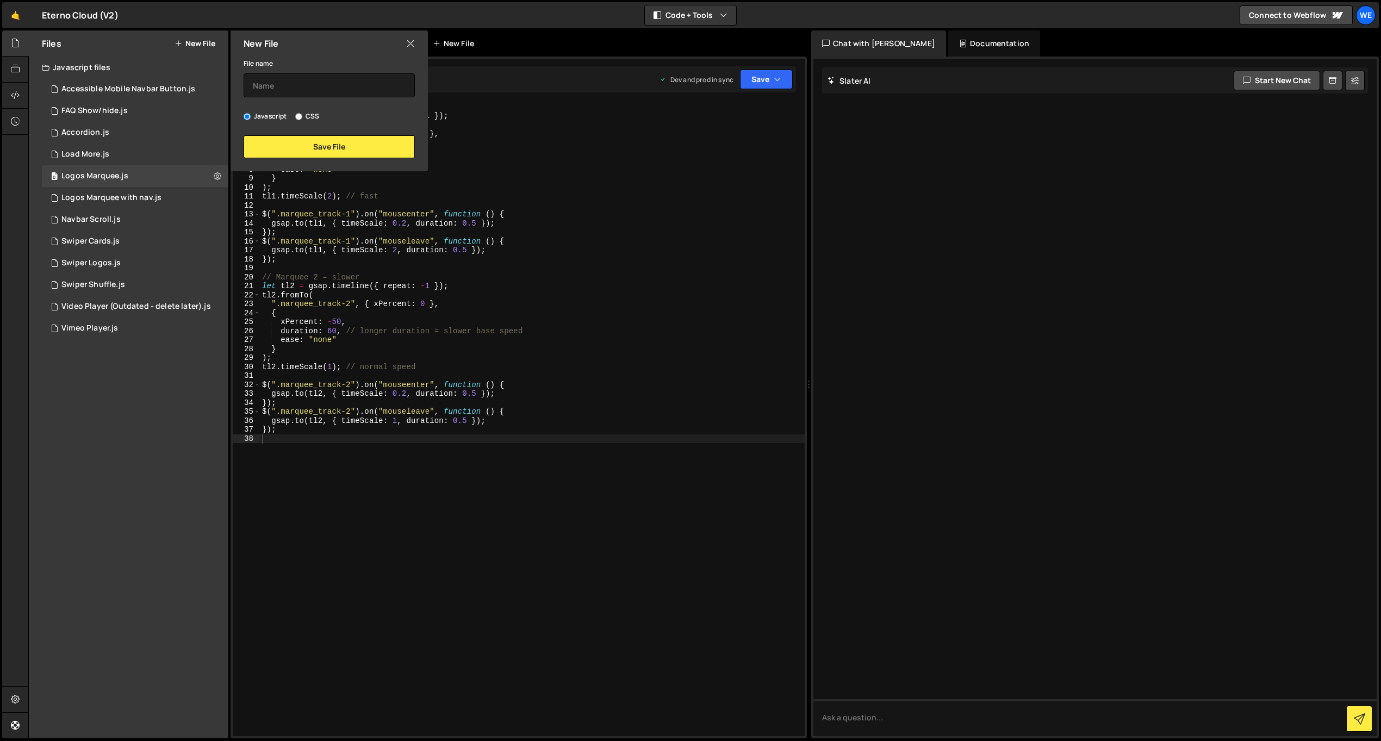
click at [433, 40] on icon at bounding box center [437, 43] width 8 height 11
click at [401, 45] on div "New File" at bounding box center [328, 43] width 197 height 26
click at [406, 45] on icon at bounding box center [410, 44] width 9 height 12
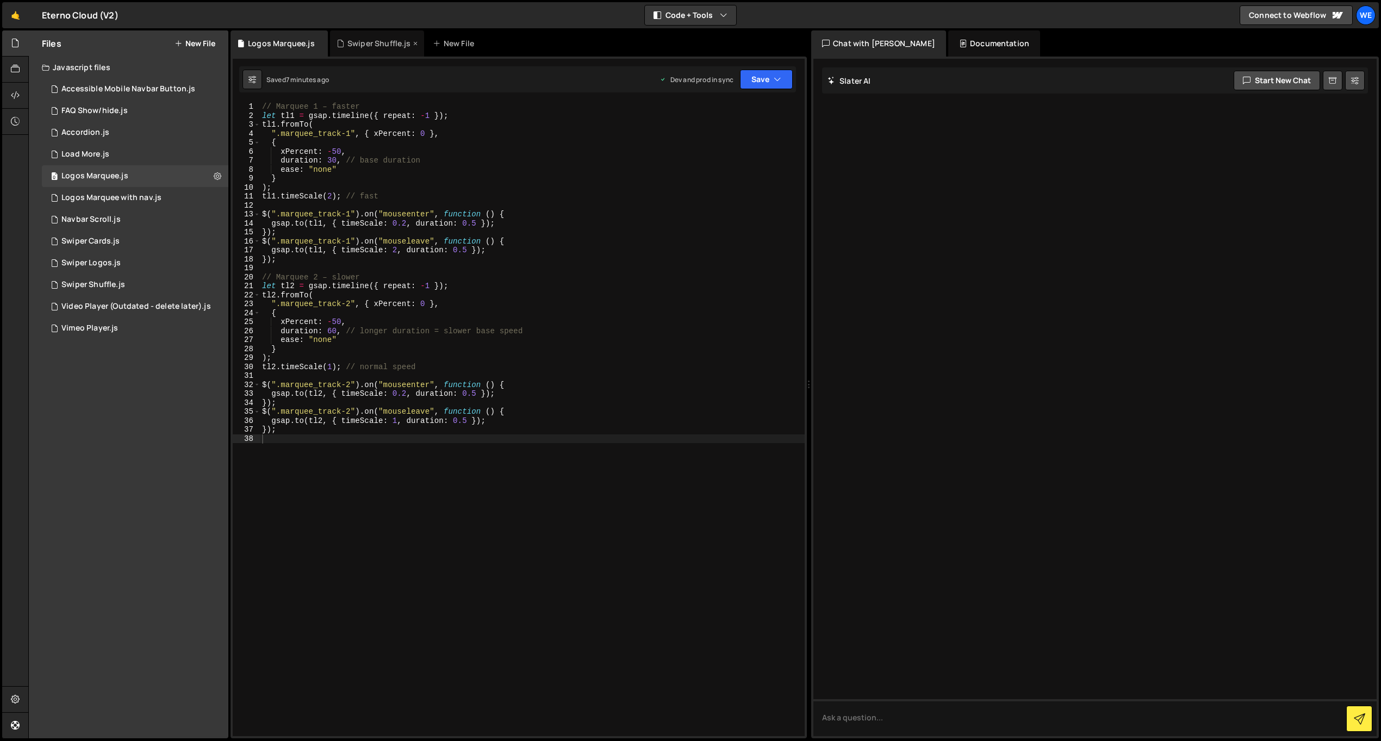
click at [414, 42] on icon at bounding box center [415, 43] width 8 height 11
click at [313, 41] on div "Logos Marquee.js" at bounding box center [281, 43] width 67 height 11
click at [316, 40] on icon at bounding box center [320, 43] width 8 height 11
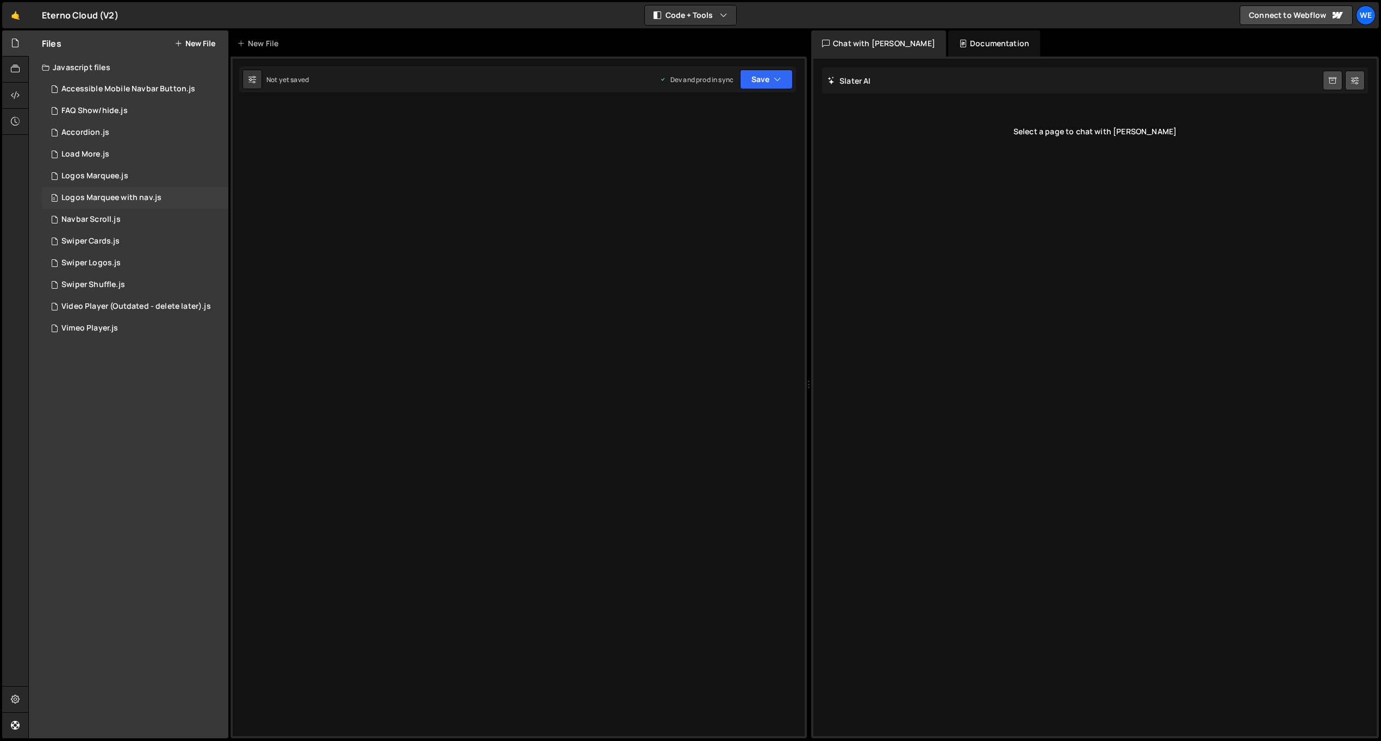
click at [138, 199] on div "Logos Marquee with nav.js" at bounding box center [111, 198] width 100 height 10
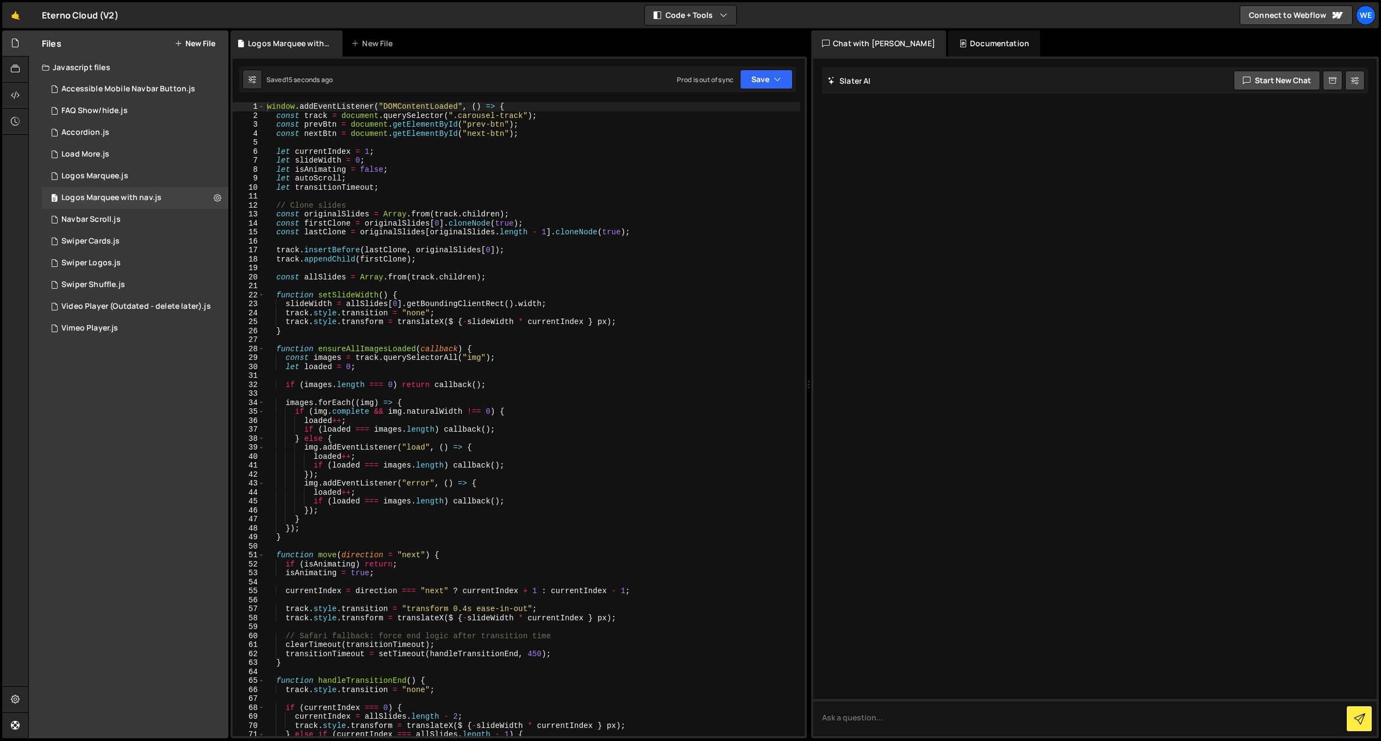
scroll to position [4, 0]
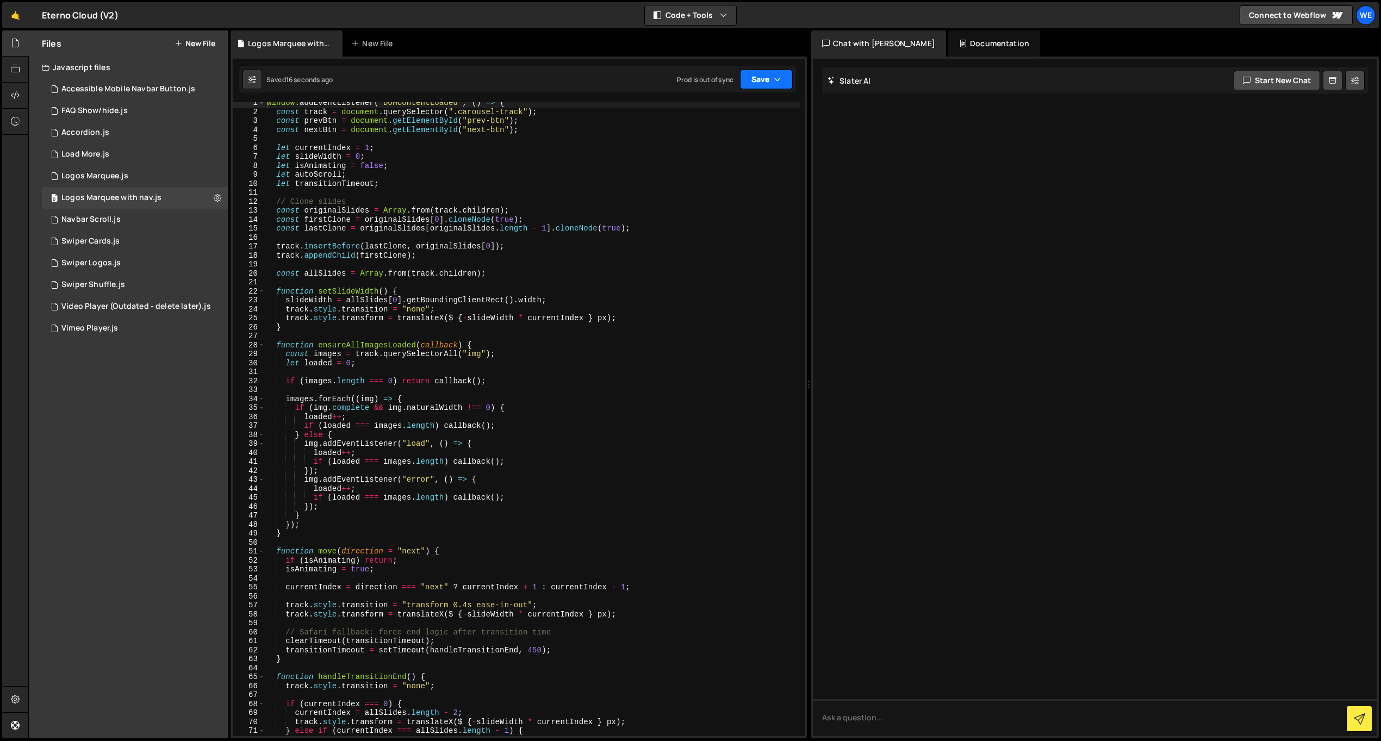
click at [776, 80] on icon "button" at bounding box center [777, 79] width 8 height 11
click at [713, 148] on div "3 months ago" at bounding box center [702, 152] width 21 height 9
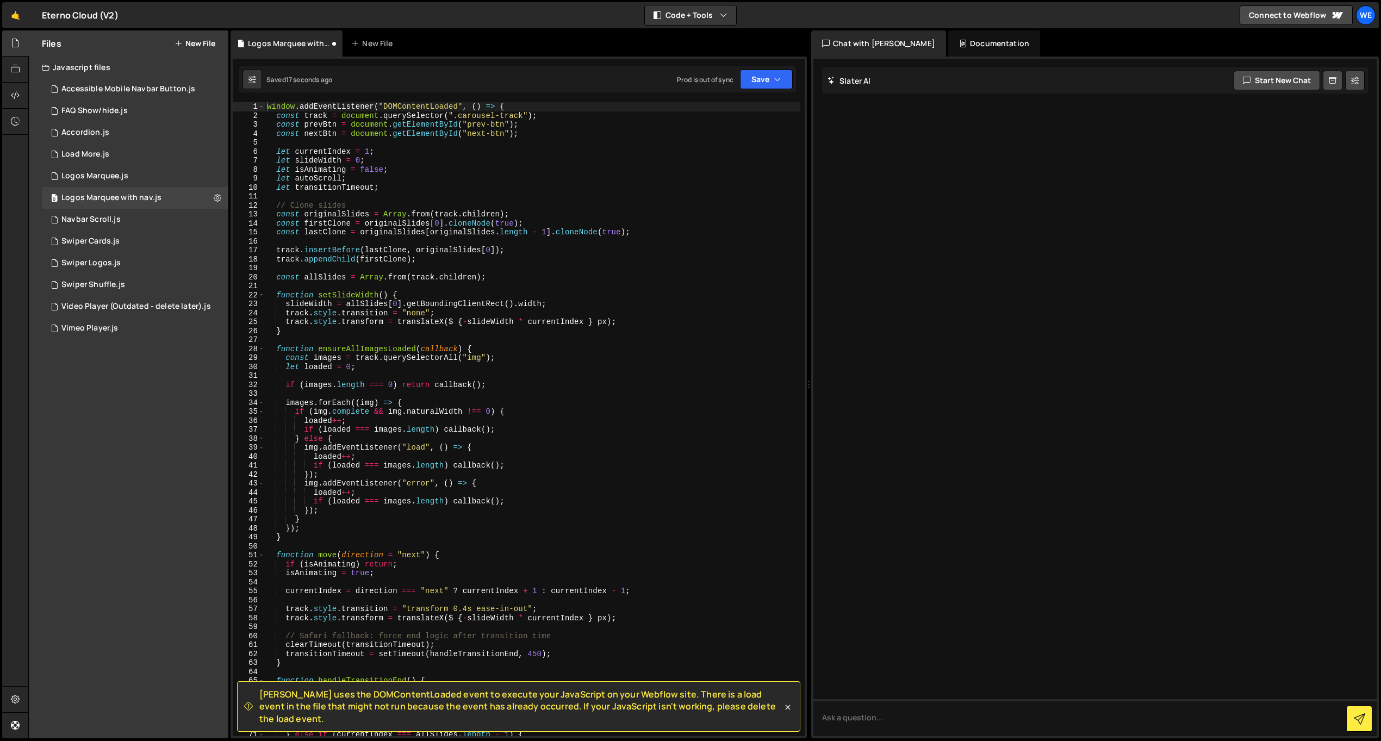
scroll to position [0, 0]
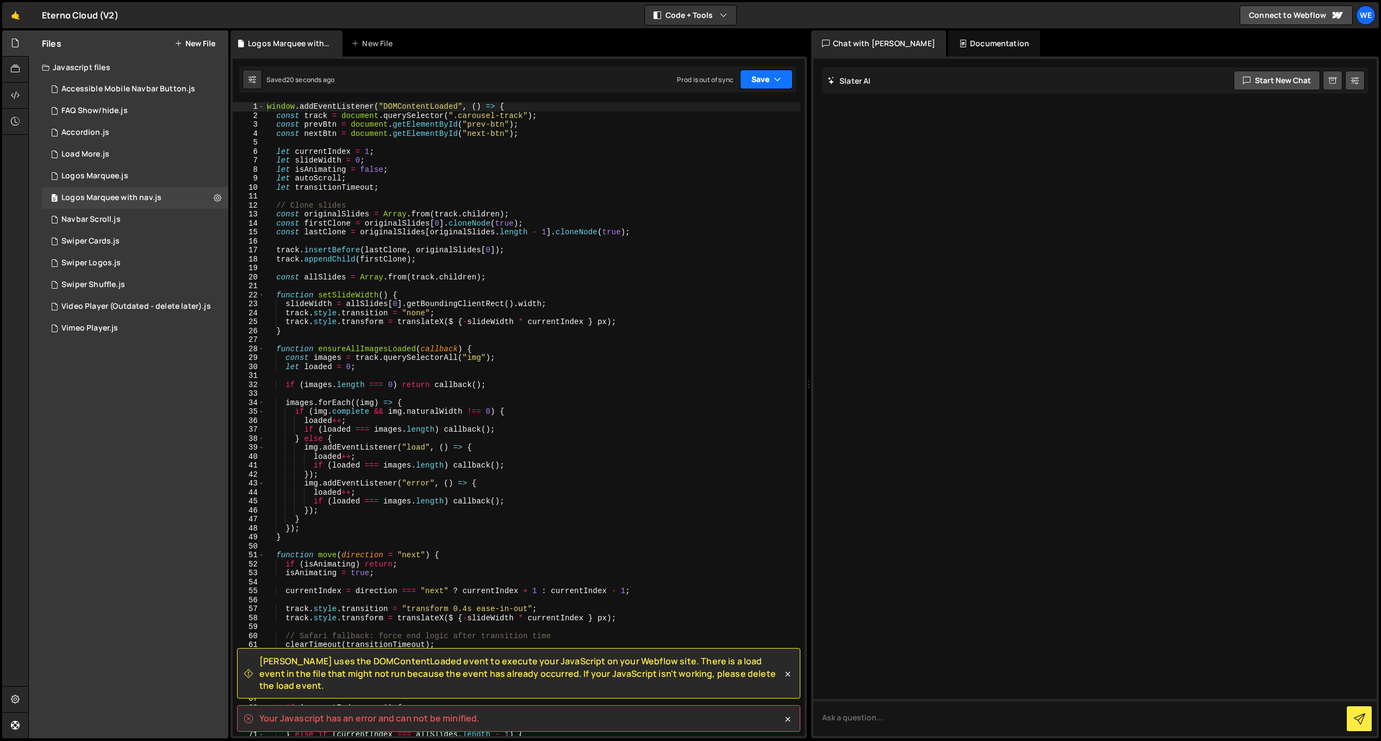
click at [755, 80] on button "Save" at bounding box center [766, 80] width 53 height 20
click at [733, 107] on div "Save to Staging S" at bounding box center [729, 106] width 113 height 11
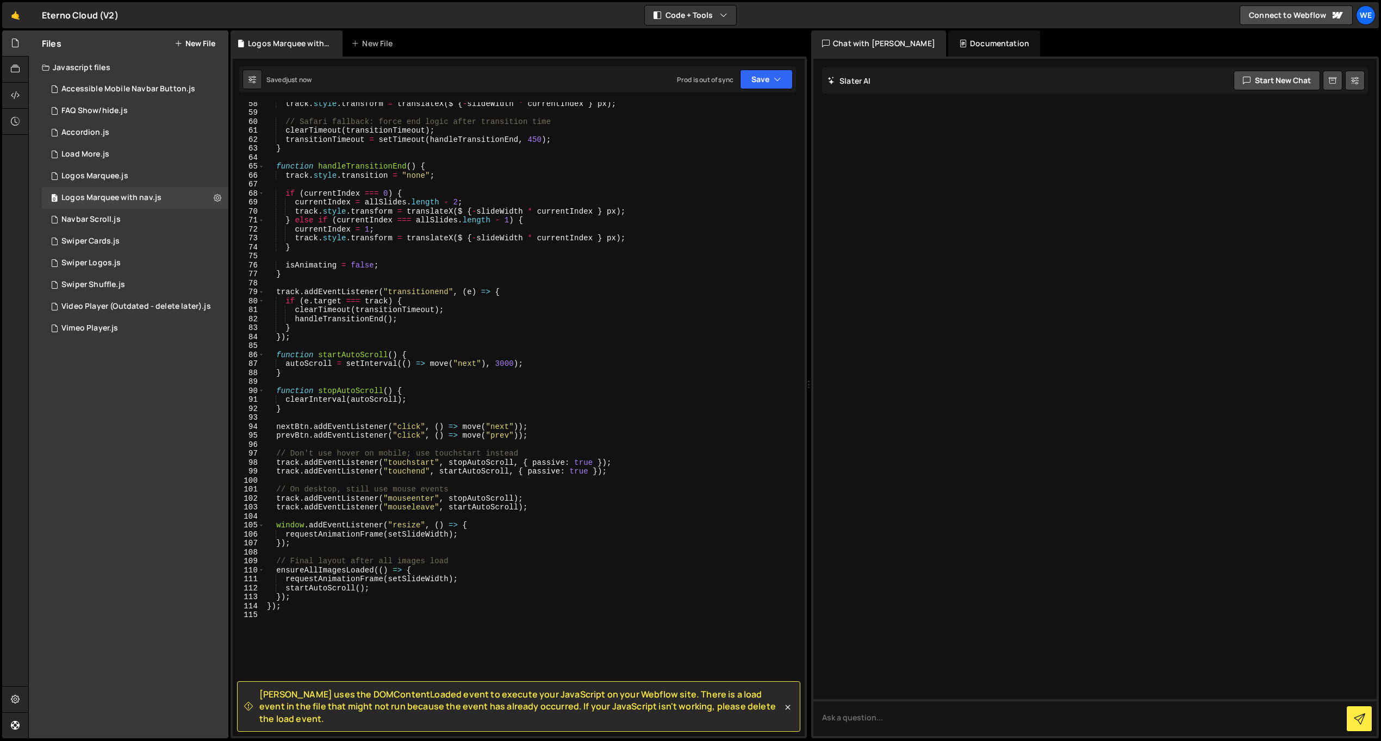
scroll to position [710, 0]
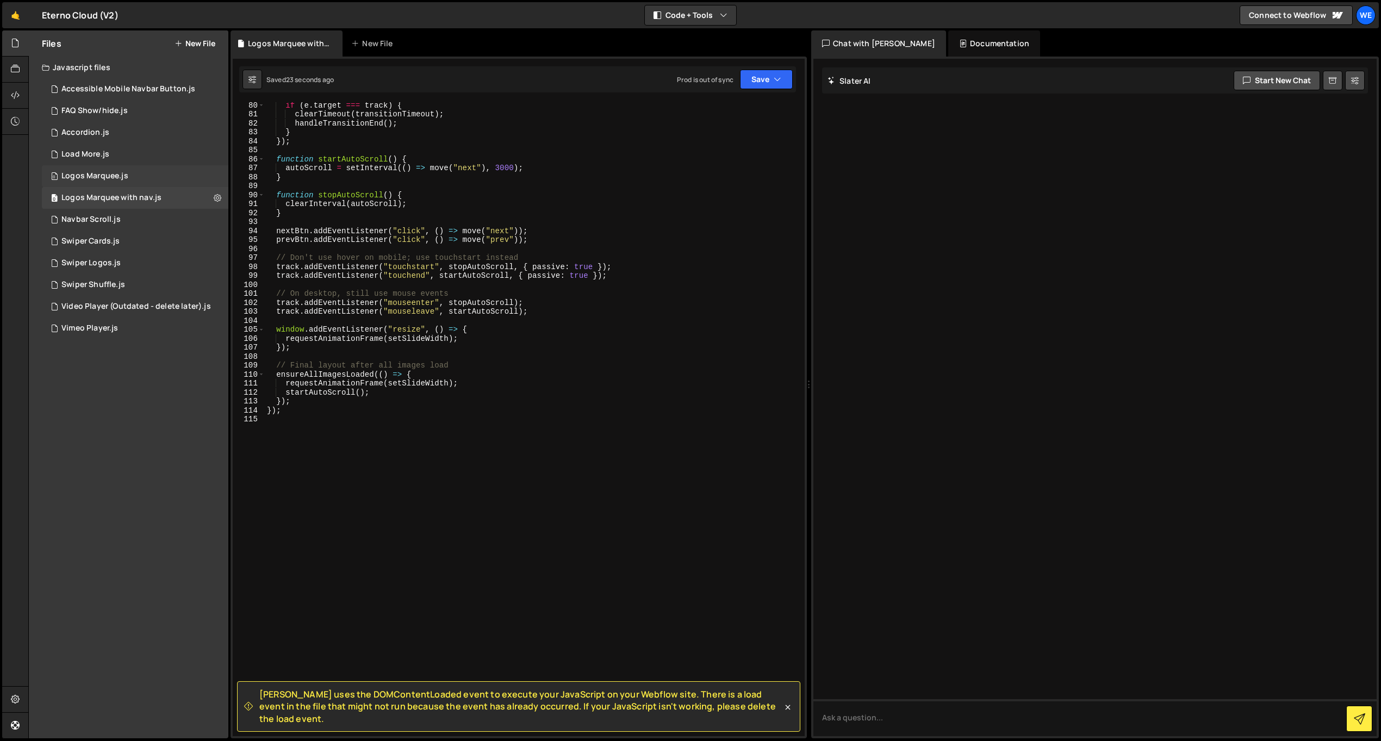
click at [136, 177] on div "0 Logos Marquee.js 0" at bounding box center [135, 176] width 186 height 22
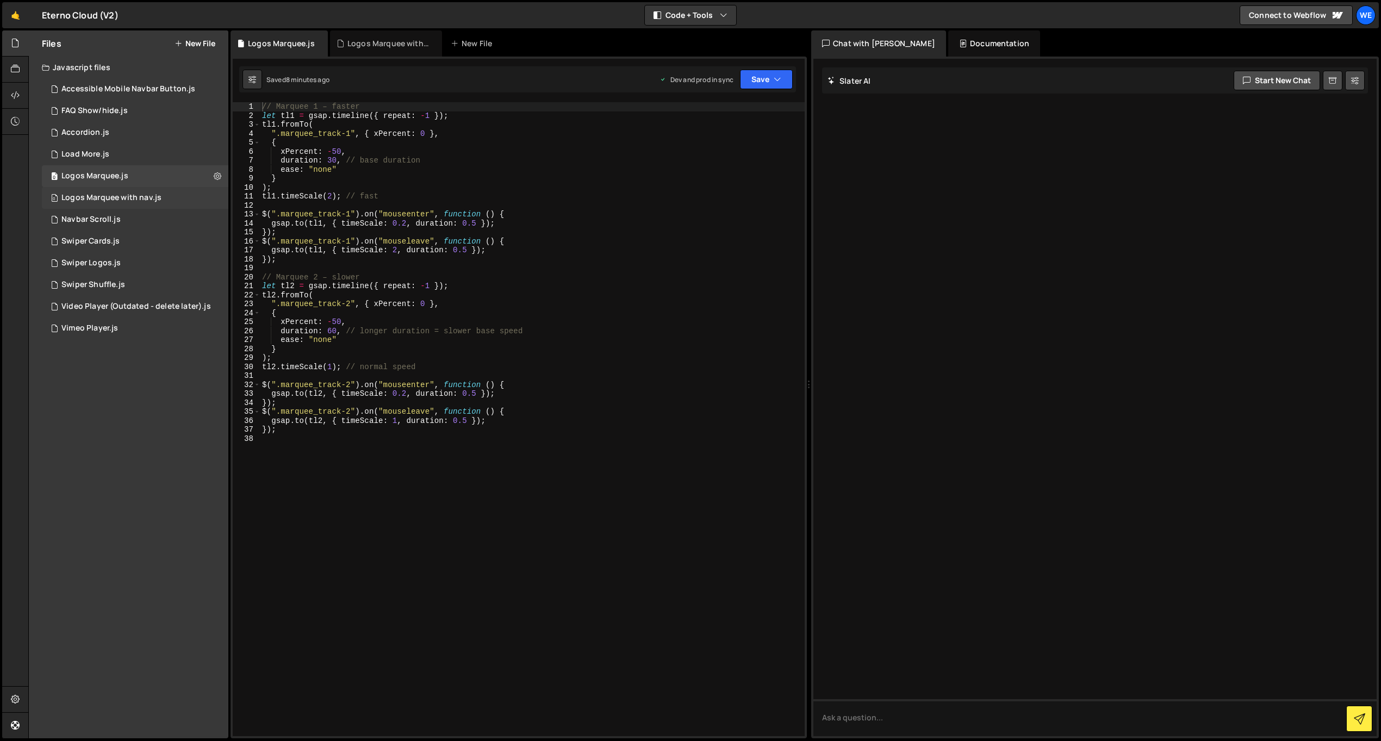
click at [134, 192] on div "0 Logos Marquee with nav.js 0" at bounding box center [135, 198] width 186 height 22
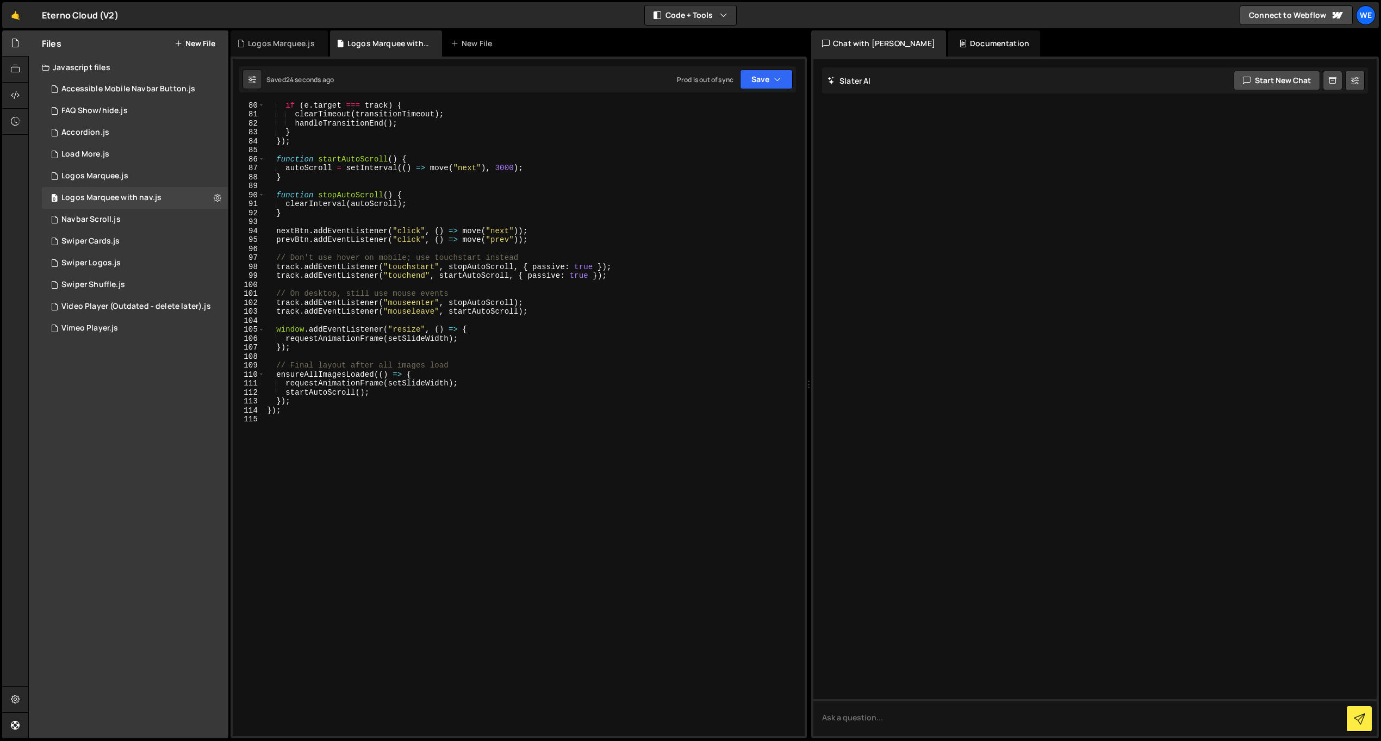
scroll to position [706, 0]
click at [779, 82] on icon "button" at bounding box center [777, 79] width 8 height 11
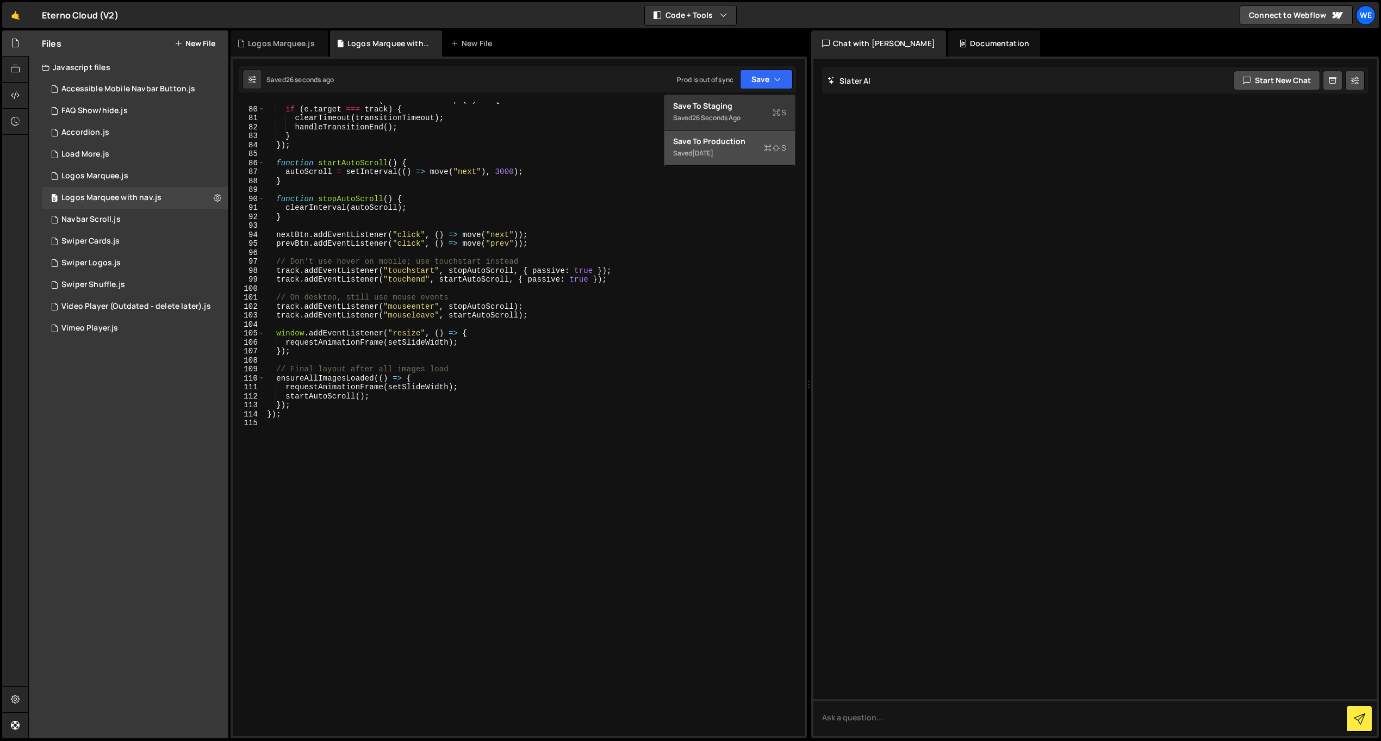
click at [746, 146] on div "Save to Production S" at bounding box center [729, 141] width 113 height 11
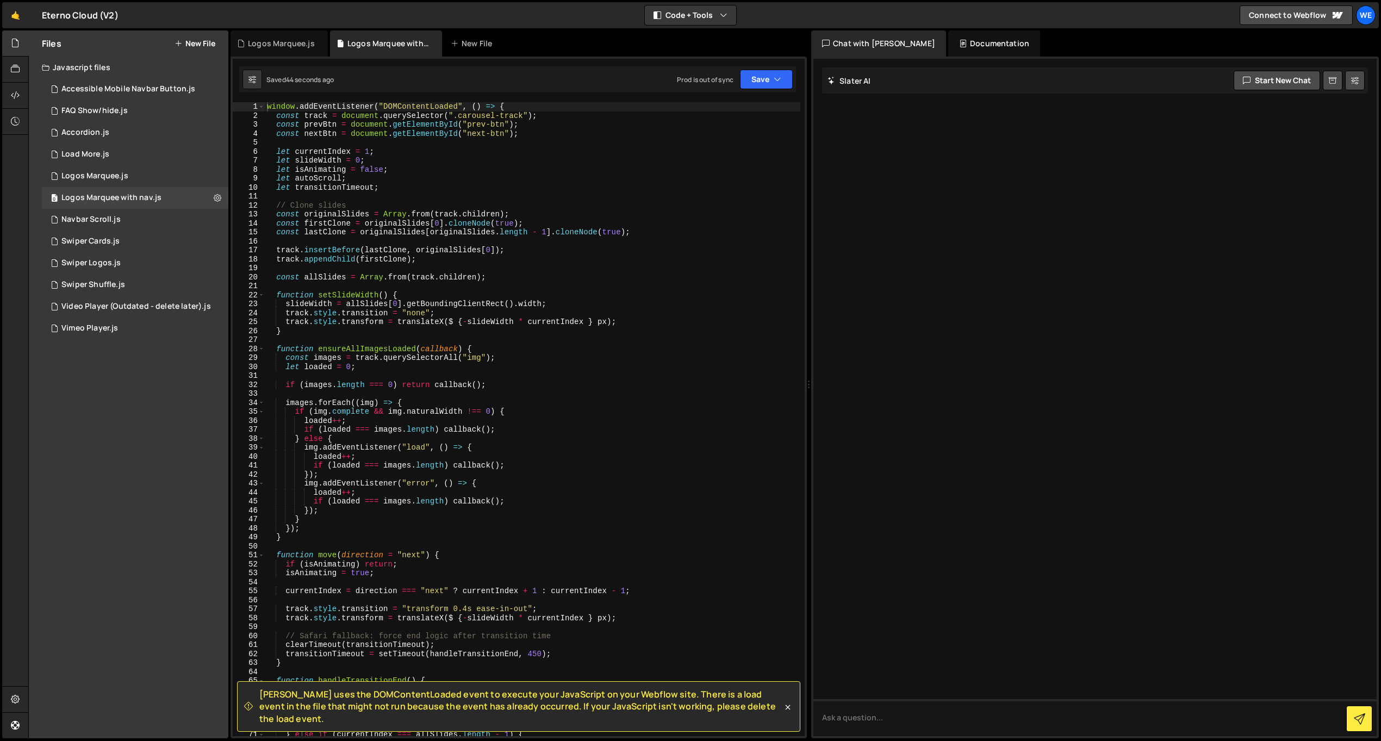
click at [392, 360] on div "window . addEventListener ( "DOMContentLoaded" , ( ) => { const track = documen…" at bounding box center [532, 428] width 535 height 652
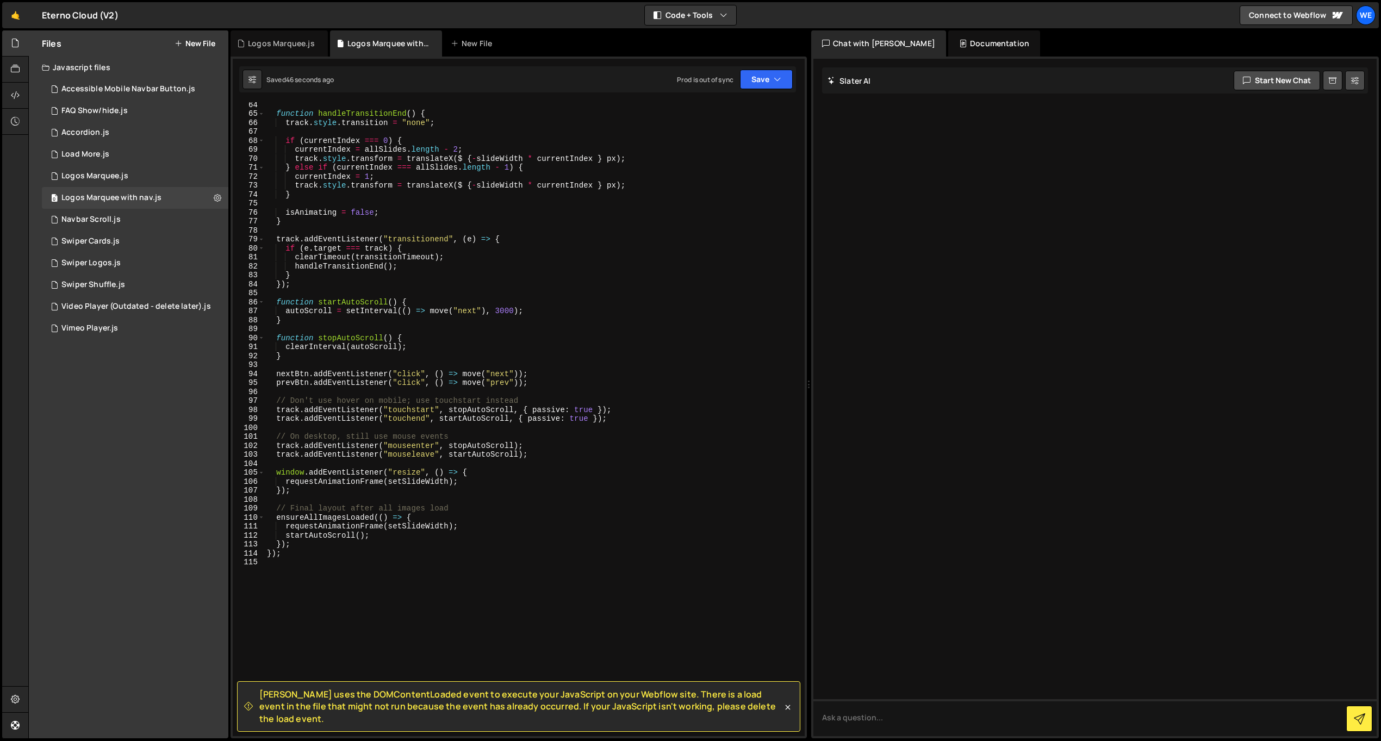
scroll to position [567, 0]
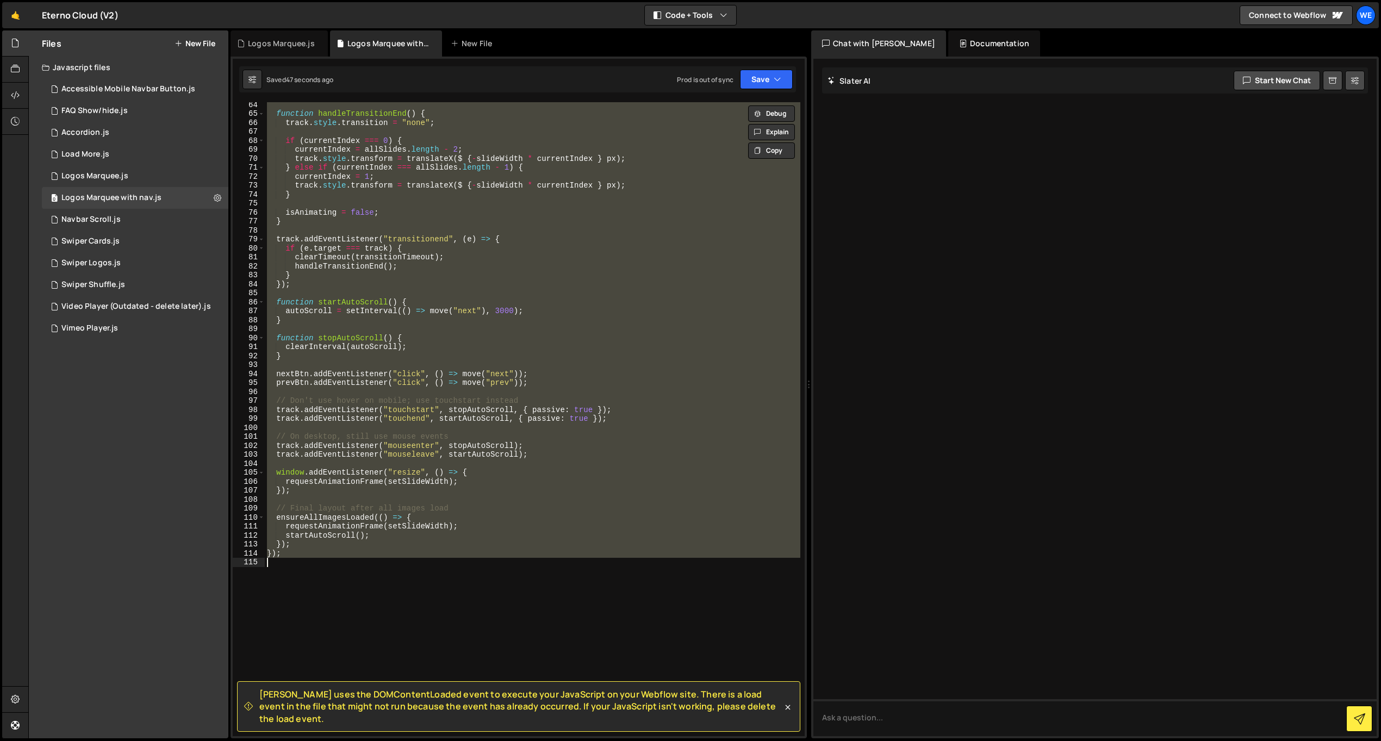
paste textarea "});"
type textarea "});"
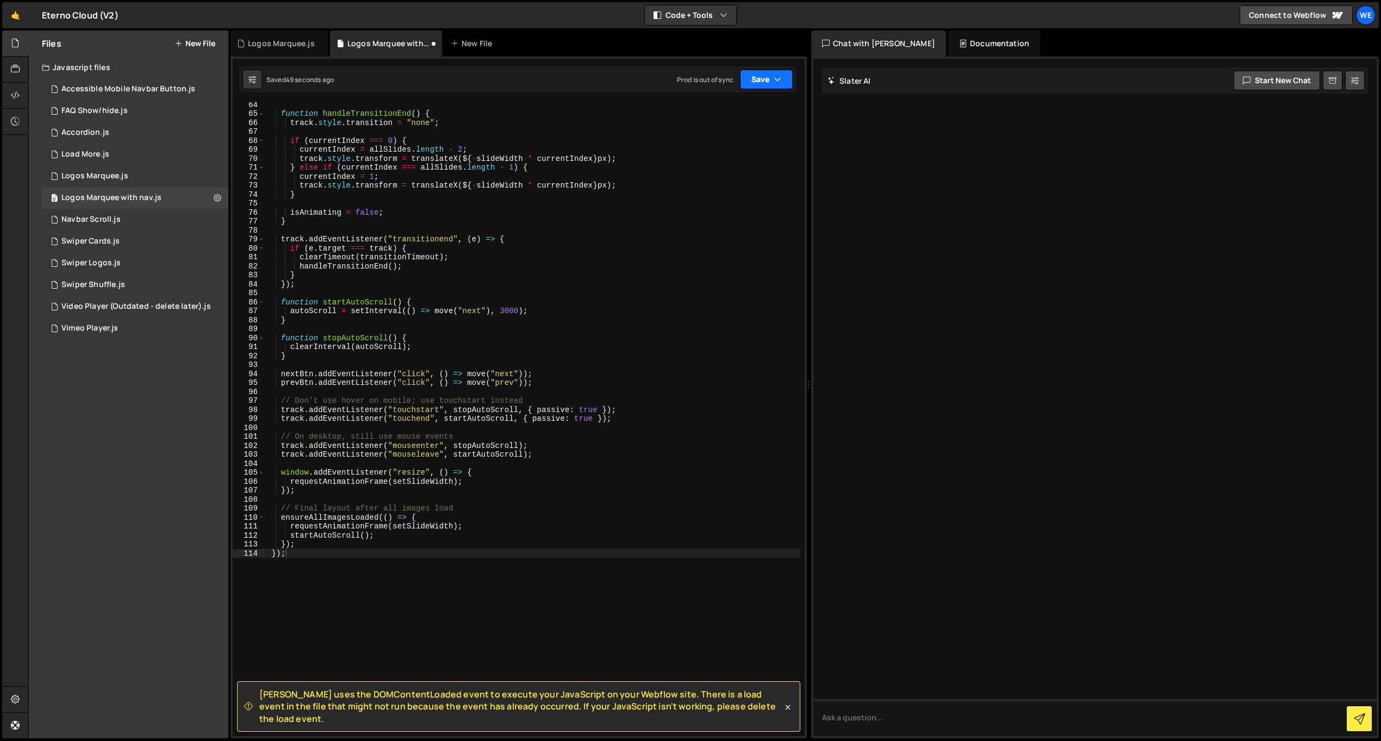
click at [779, 82] on icon "button" at bounding box center [777, 79] width 8 height 11
click at [725, 142] on div "Save to Production S" at bounding box center [729, 141] width 113 height 11
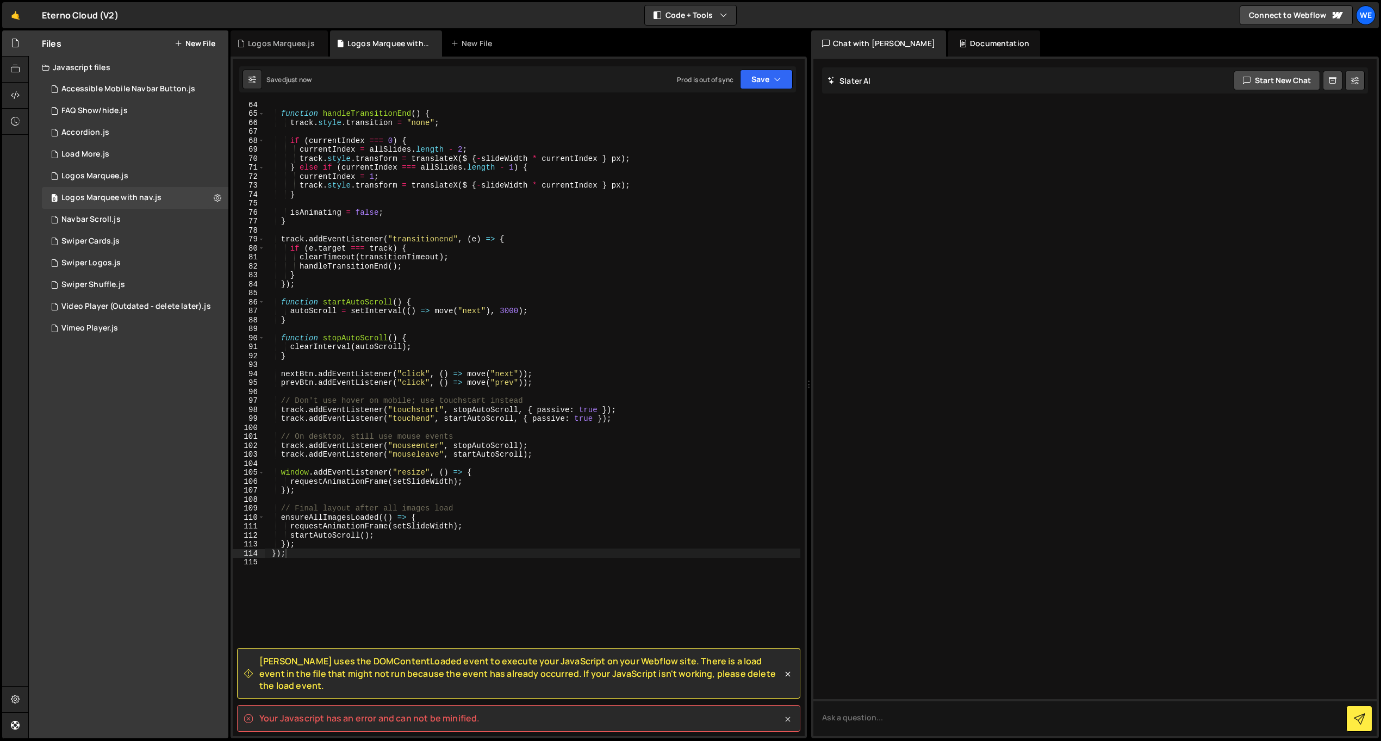
click at [790, 719] on icon at bounding box center [787, 719] width 11 height 11
click at [785, 59] on div "Slater uses the DOMContentLoaded event to execute your JavaScript on your Webfl…" at bounding box center [519, 59] width 572 height 0
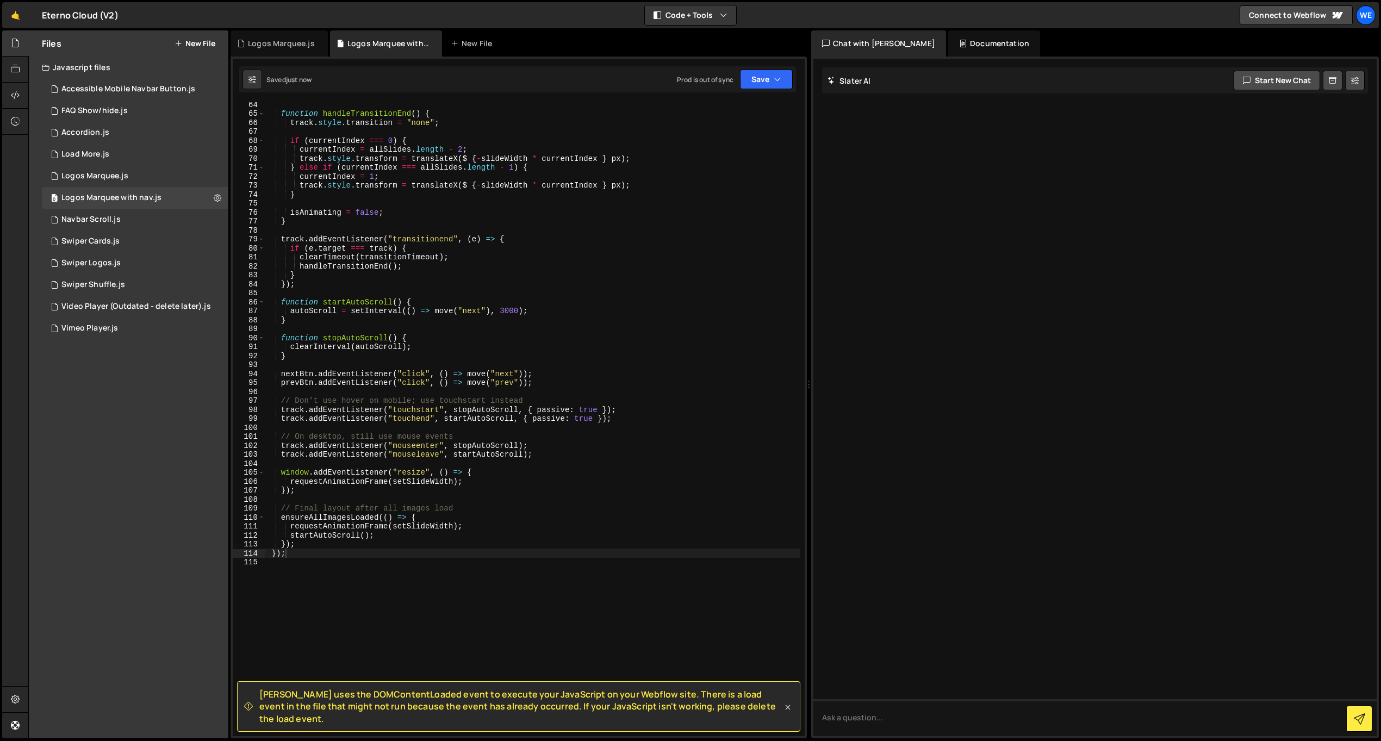
click at [788, 713] on icon at bounding box center [787, 707] width 11 height 11
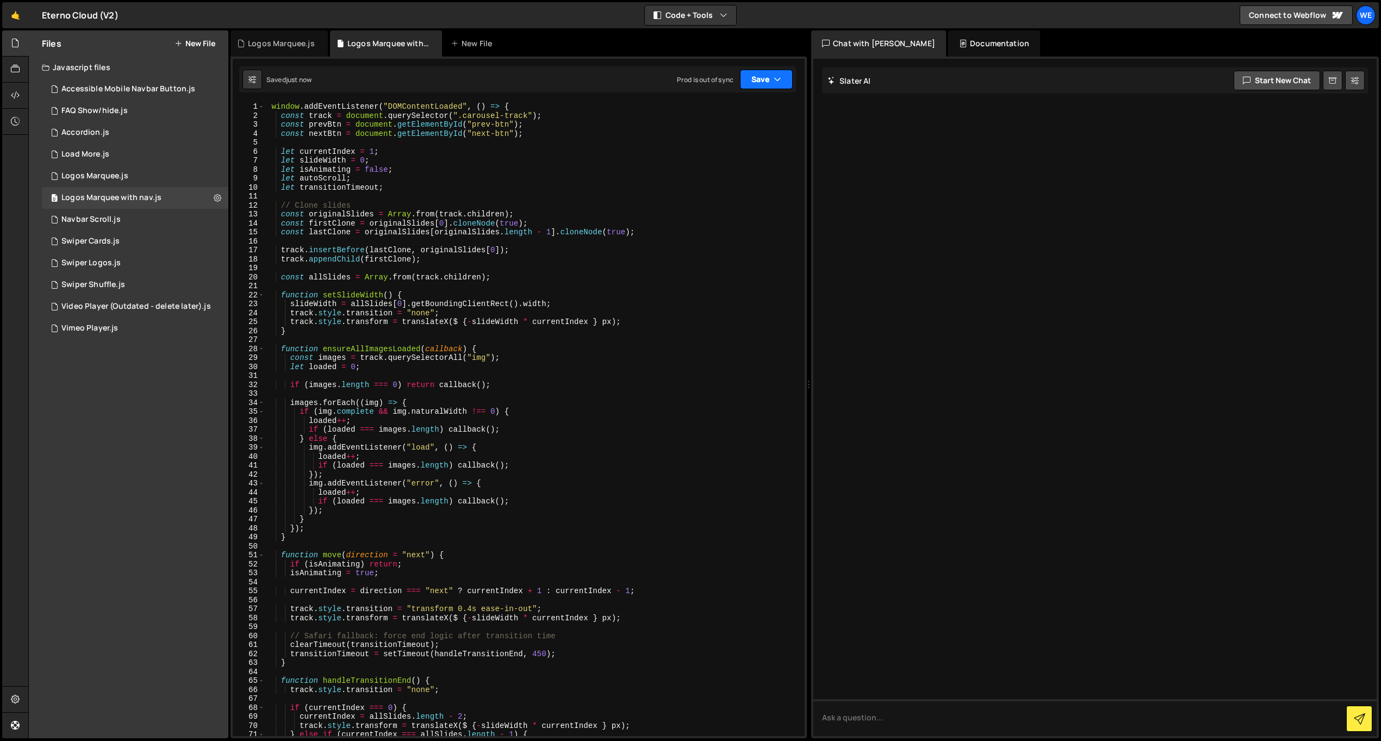
click at [763, 83] on button "Save" at bounding box center [766, 80] width 53 height 20
click at [738, 149] on div "Saved 3 months ago" at bounding box center [729, 153] width 113 height 13
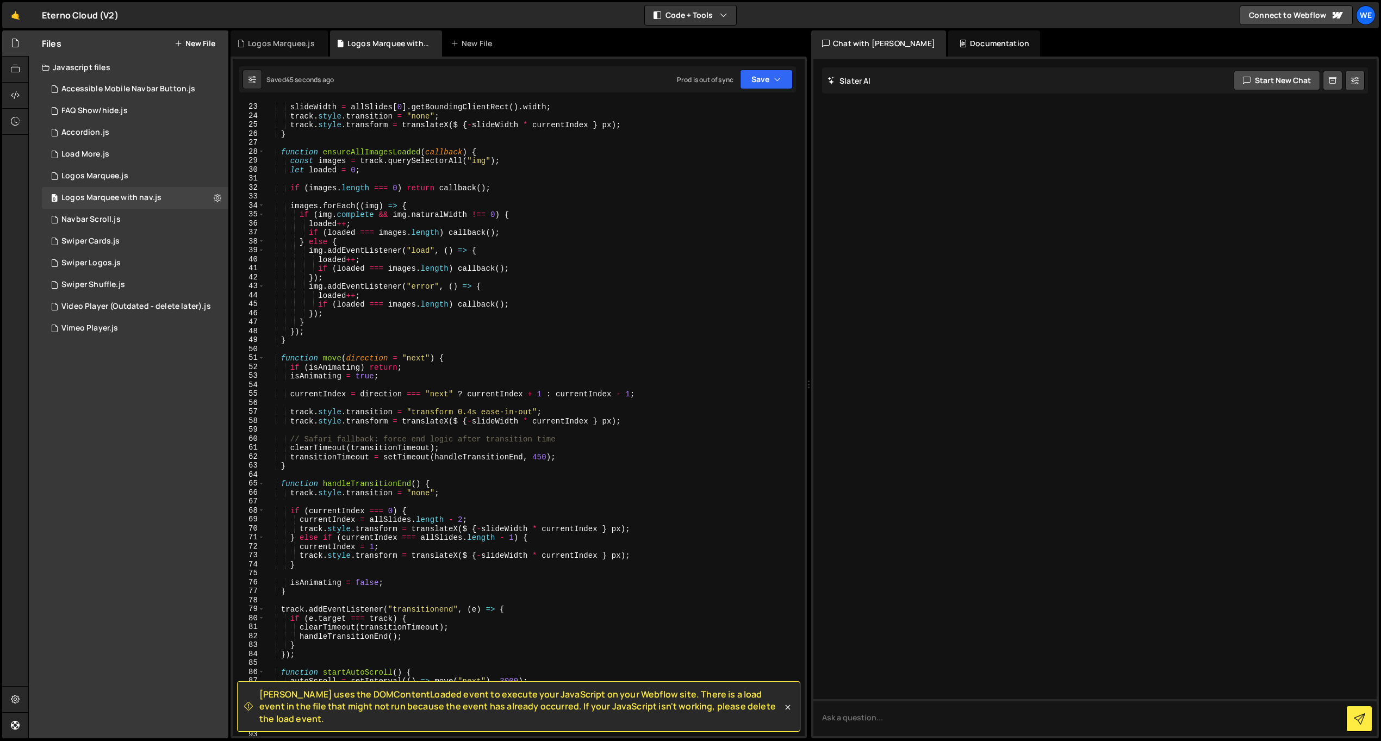
scroll to position [46, 0]
